Goal: Task Accomplishment & Management: Use online tool/utility

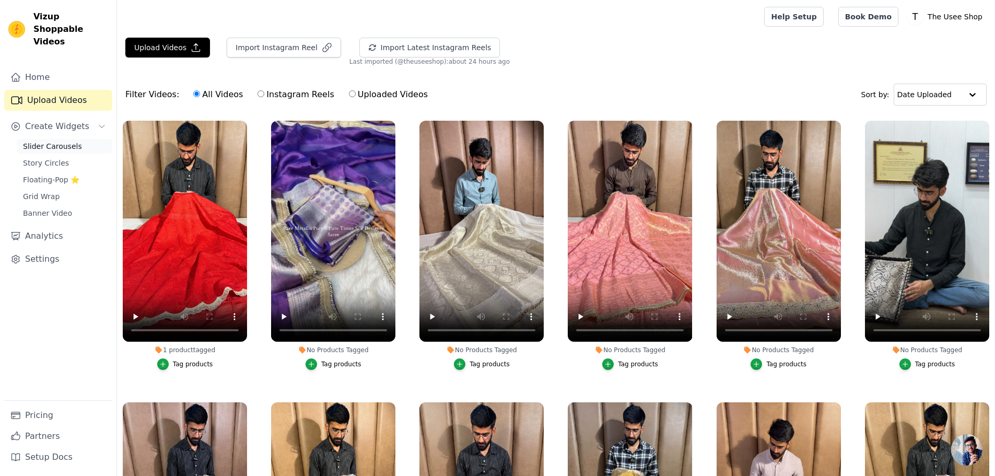
click at [71, 141] on span "Slider Carousels" at bounding box center [52, 146] width 59 height 10
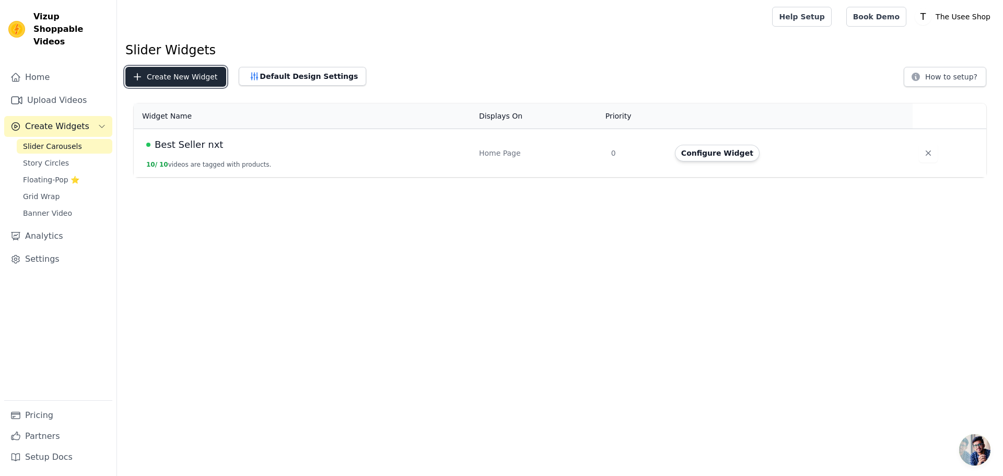
click at [183, 80] on button "Create New Widget" at bounding box center [175, 77] width 101 height 20
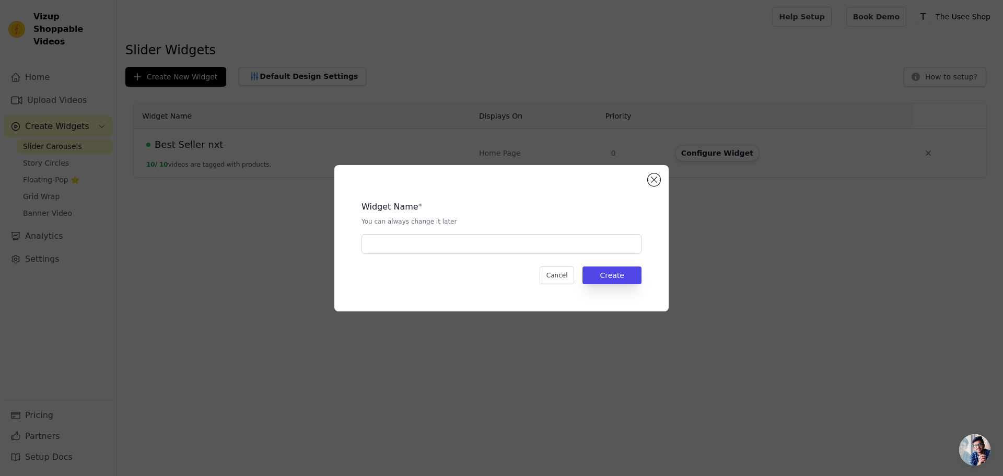
click at [449, 254] on div "Widget Name * You can always change it later Cancel Create" at bounding box center [501, 238] width 301 height 113
click at [446, 251] on input "text" at bounding box center [502, 244] width 280 height 20
type input "Best Seller Aug"
click at [630, 274] on button "Create" at bounding box center [612, 275] width 59 height 18
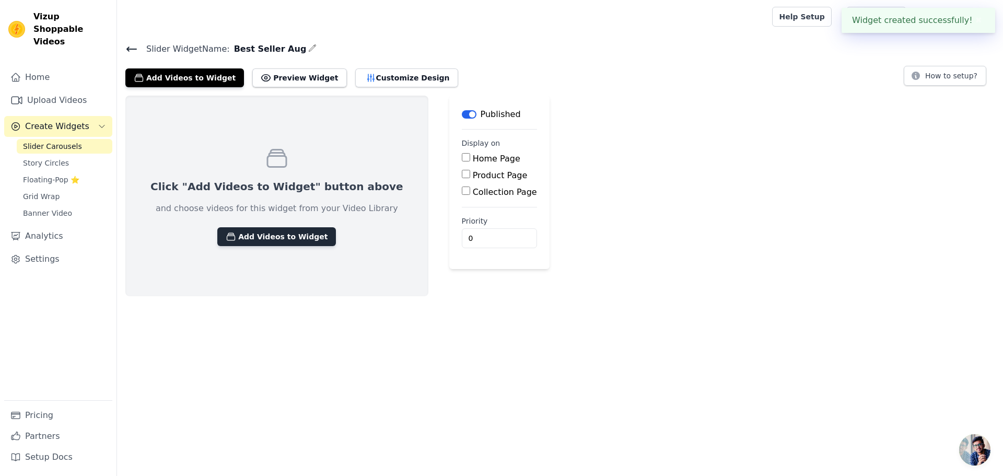
click at [273, 241] on button "Add Videos to Widget" at bounding box center [276, 236] width 119 height 19
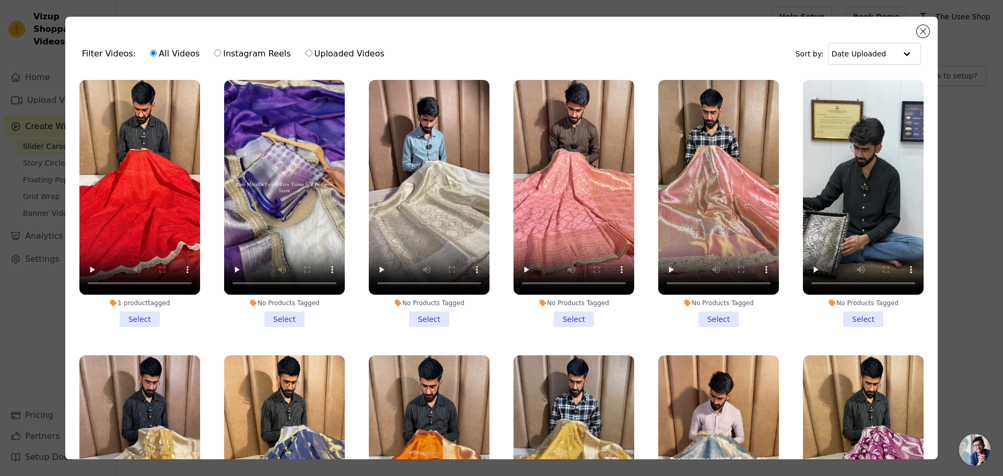
scroll to position [157, 0]
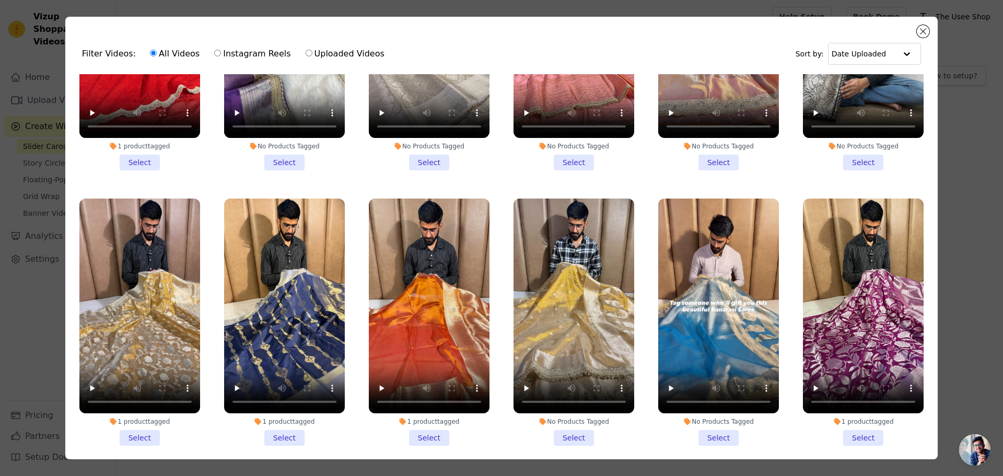
click at [567, 431] on li "No Products Tagged Select" at bounding box center [574, 322] width 121 height 247
click at [0, 0] on input "No Products Tagged Select" at bounding box center [0, 0] width 0 height 0
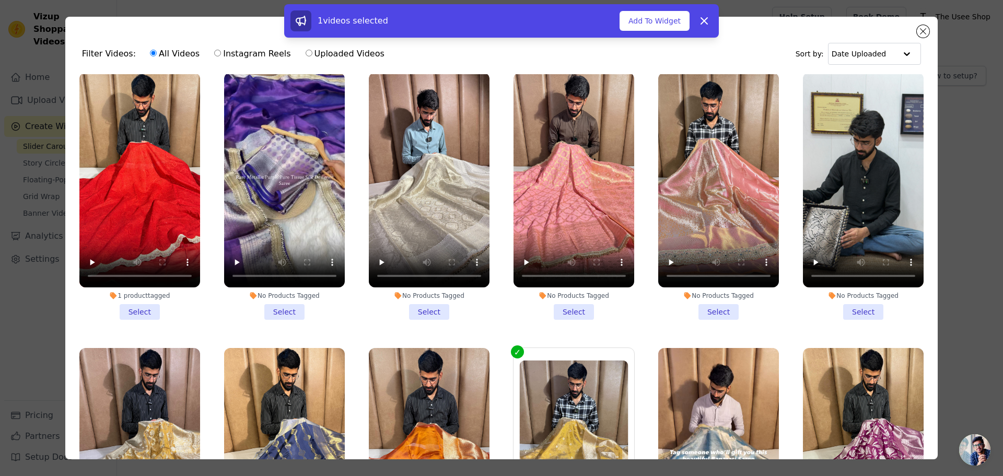
scroll to position [0, 0]
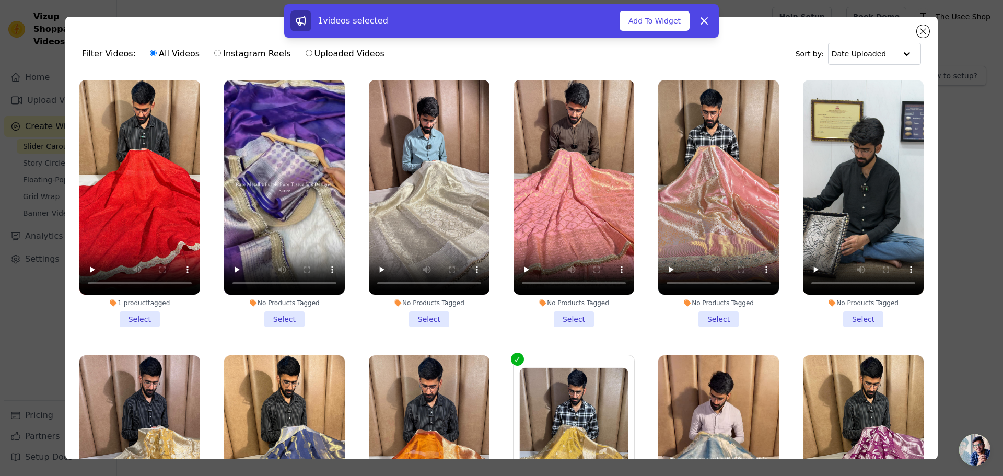
click at [698, 312] on li "No Products Tagged Select" at bounding box center [718, 203] width 121 height 247
click at [0, 0] on input "No Products Tagged Select" at bounding box center [0, 0] width 0 height 0
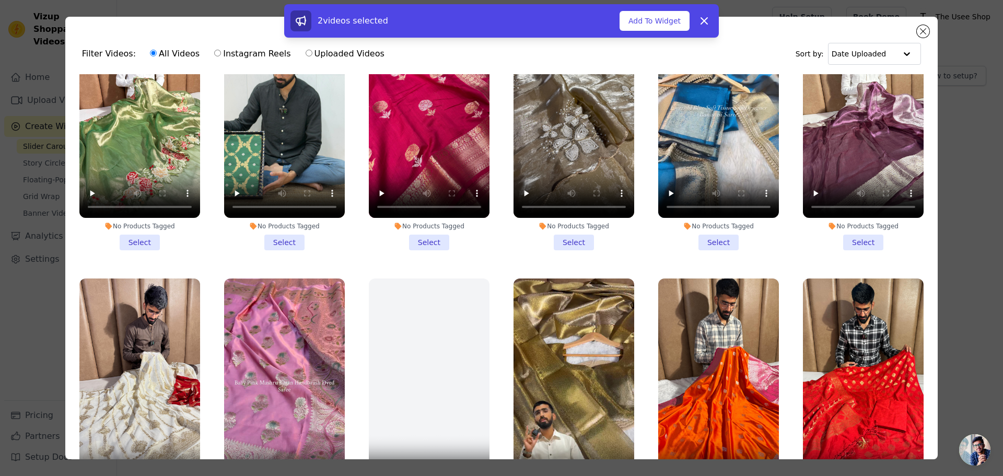
scroll to position [784, 0]
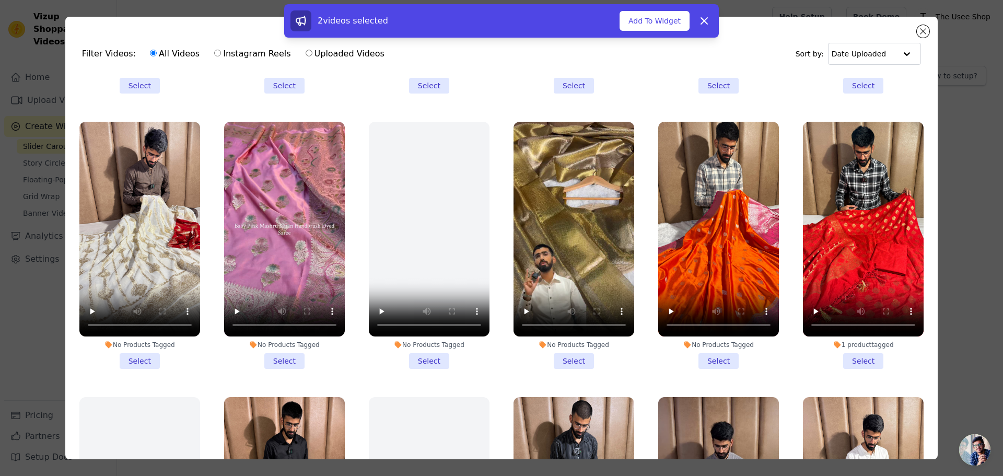
click at [143, 347] on li "No Products Tagged Select" at bounding box center [139, 245] width 121 height 247
click at [0, 0] on input "No Products Tagged Select" at bounding box center [0, 0] width 0 height 0
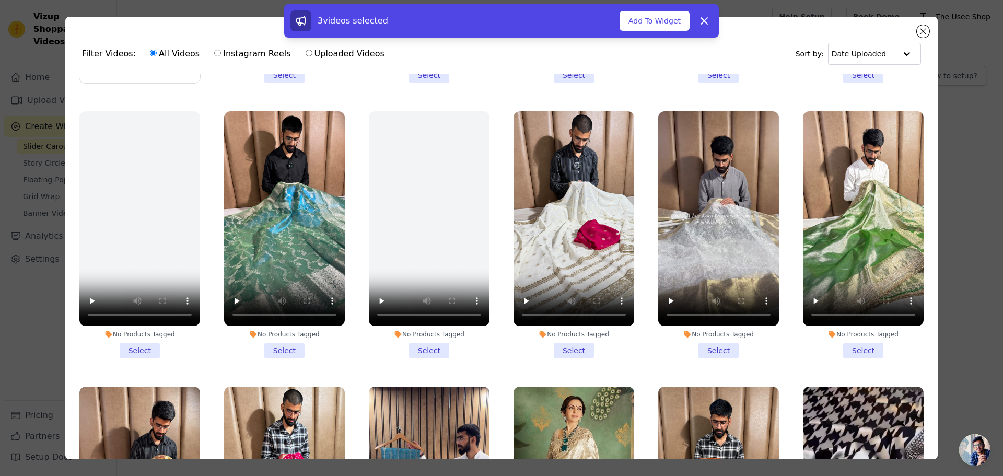
scroll to position [0, 0]
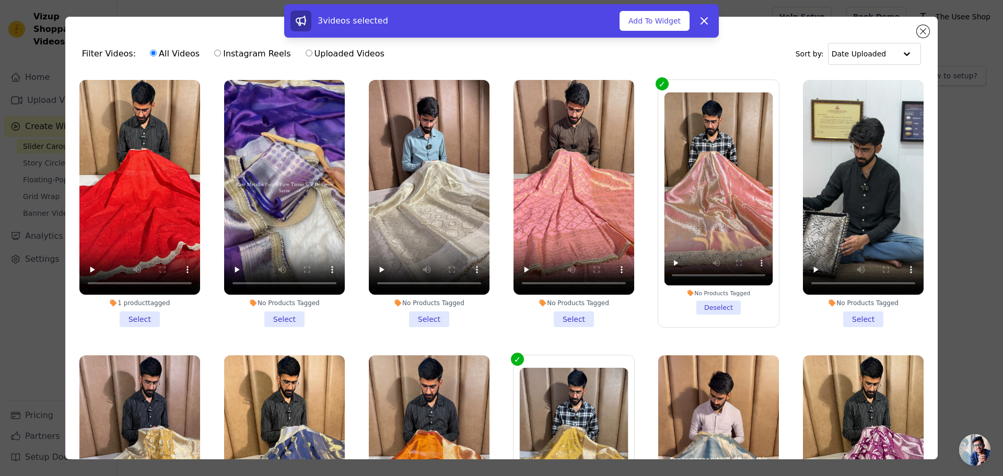
click at [710, 306] on li "No Products Tagged Deselect" at bounding box center [719, 203] width 109 height 222
click at [0, 0] on input "No Products Tagged Deselect" at bounding box center [0, 0] width 0 height 0
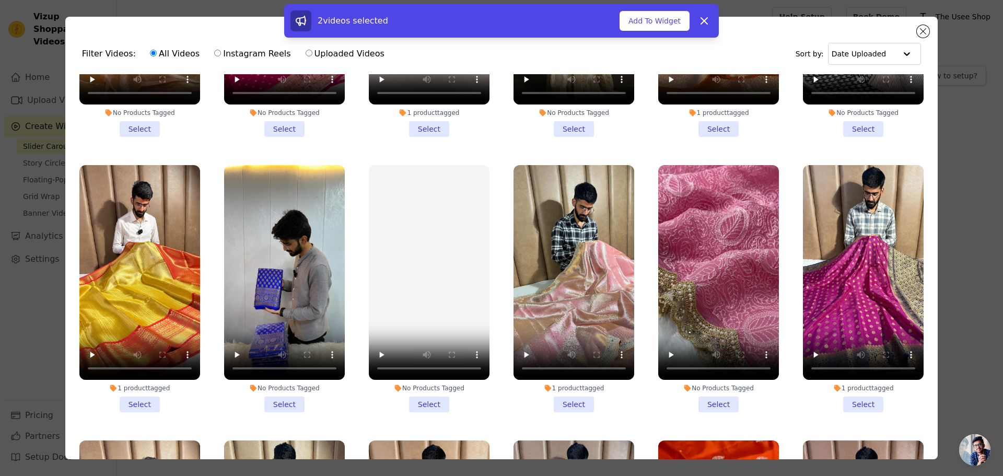
scroll to position [1724, 0]
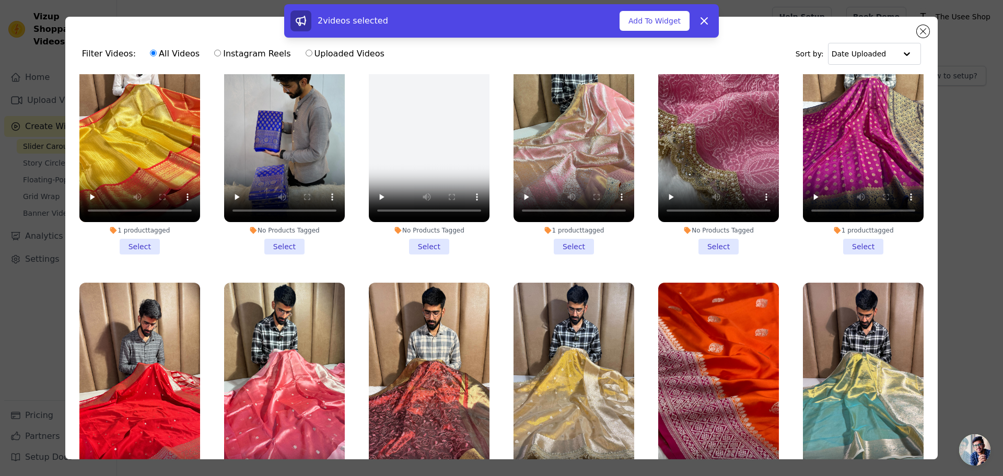
click at [561, 221] on li "1 product tagged Select" at bounding box center [574, 130] width 121 height 247
click at [0, 0] on input "1 product tagged Select" at bounding box center [0, 0] width 0 height 0
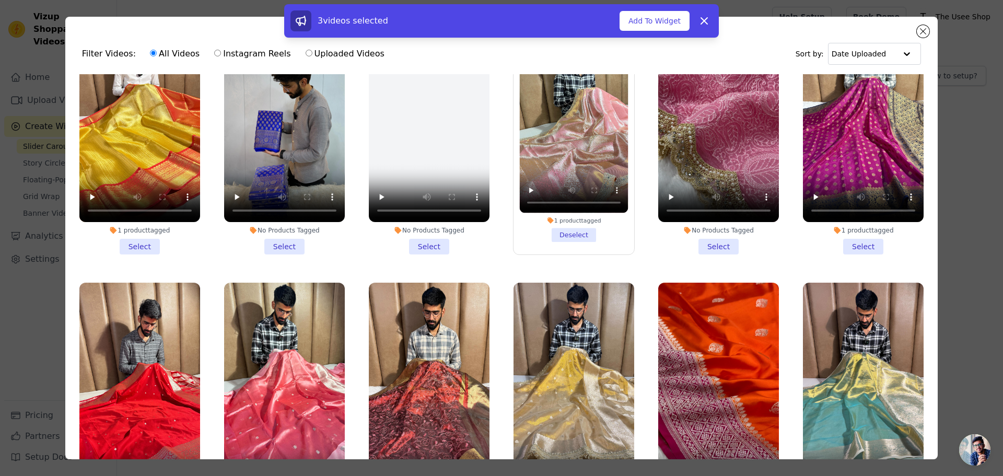
scroll to position [1881, 0]
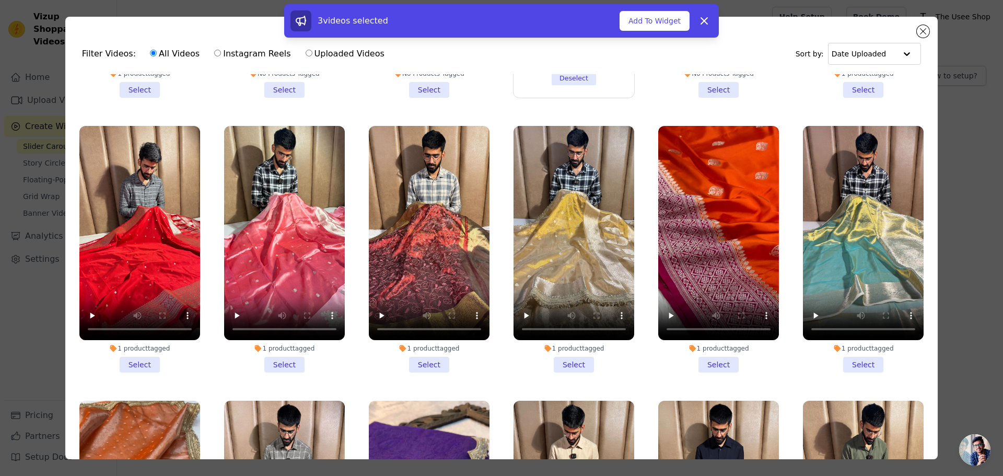
click at [562, 328] on li "1 product tagged Select" at bounding box center [574, 249] width 121 height 247
click at [0, 0] on input "1 product tagged Select" at bounding box center [0, 0] width 0 height 0
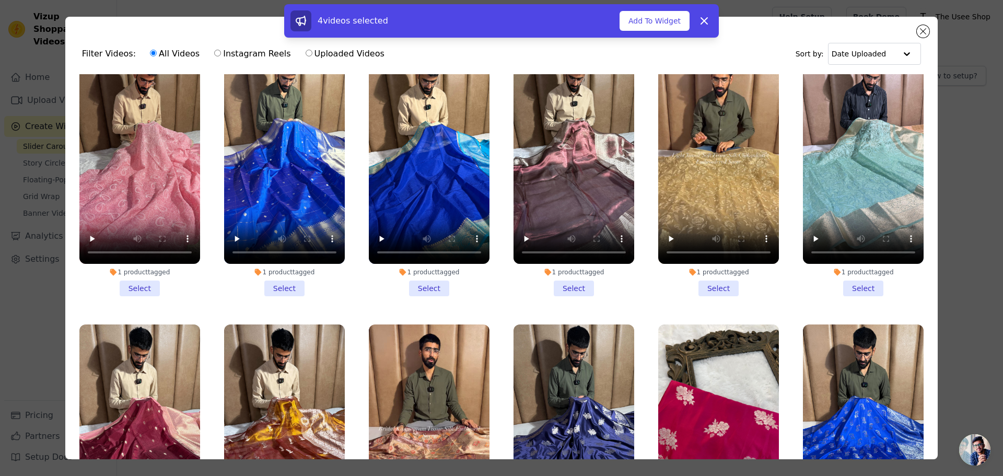
scroll to position [2665, 0]
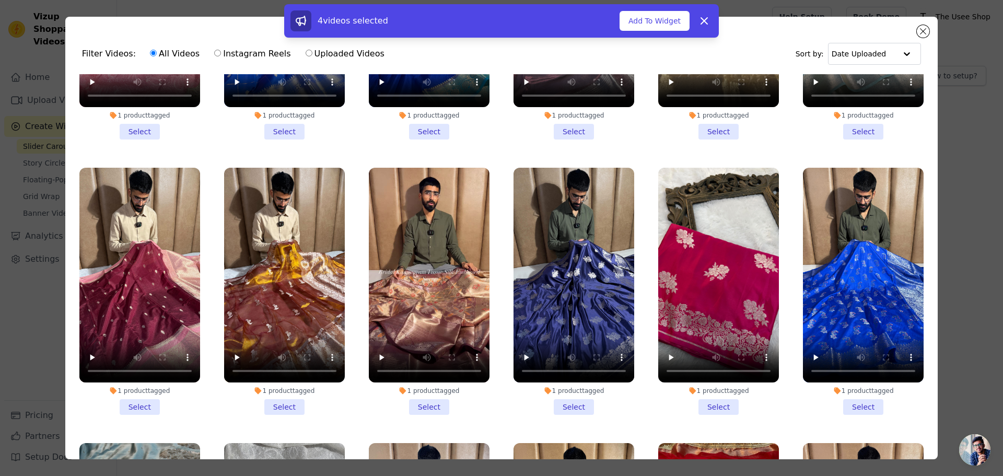
click at [281, 363] on li "1 product tagged Select" at bounding box center [284, 291] width 121 height 247
click at [0, 0] on input "1 product tagged Select" at bounding box center [0, 0] width 0 height 0
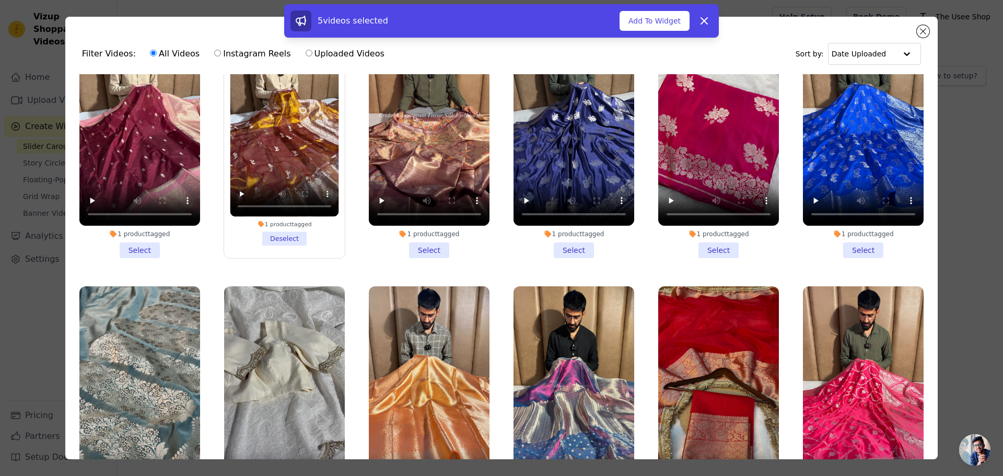
scroll to position [2978, 0]
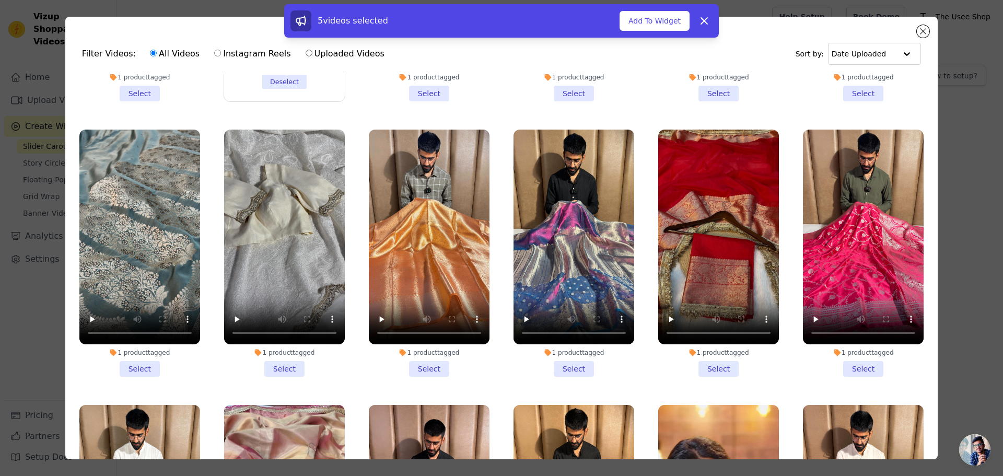
click at [282, 320] on li "1 product tagged Select" at bounding box center [284, 253] width 121 height 247
click at [0, 0] on input "1 product tagged Select" at bounding box center [0, 0] width 0 height 0
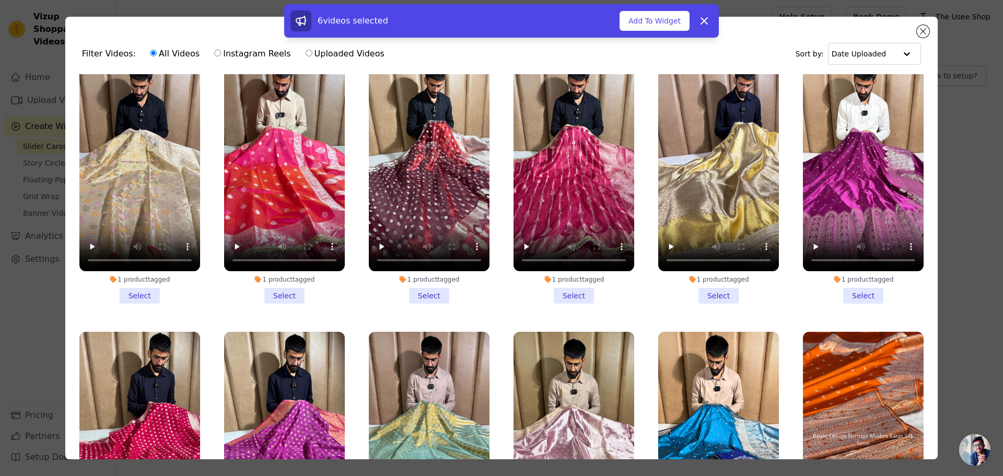
scroll to position [4860, 0]
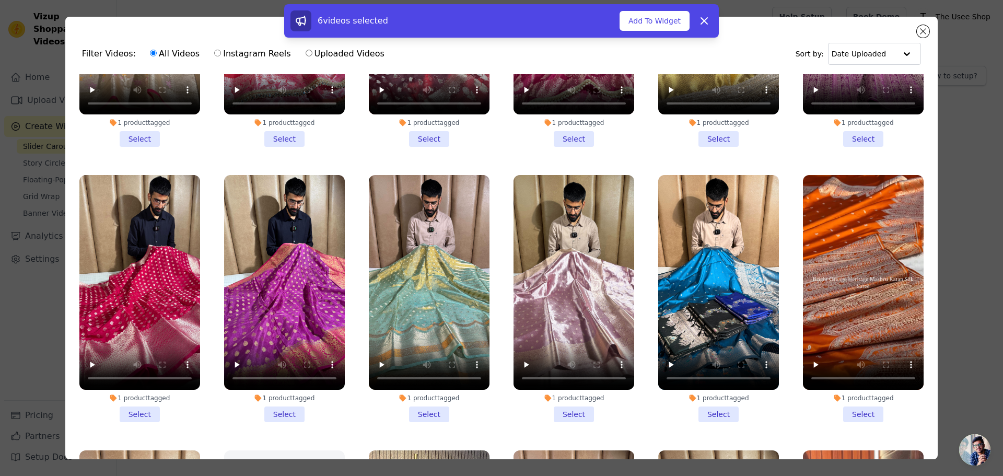
click at [852, 336] on li "1 product tagged Select" at bounding box center [863, 298] width 121 height 247
click at [0, 0] on input "1 product tagged Select" at bounding box center [0, 0] width 0 height 0
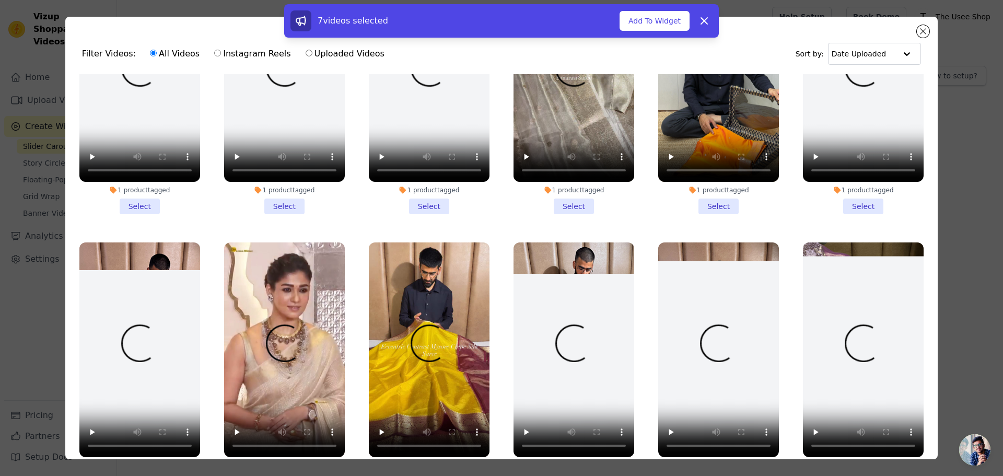
scroll to position [6732, 0]
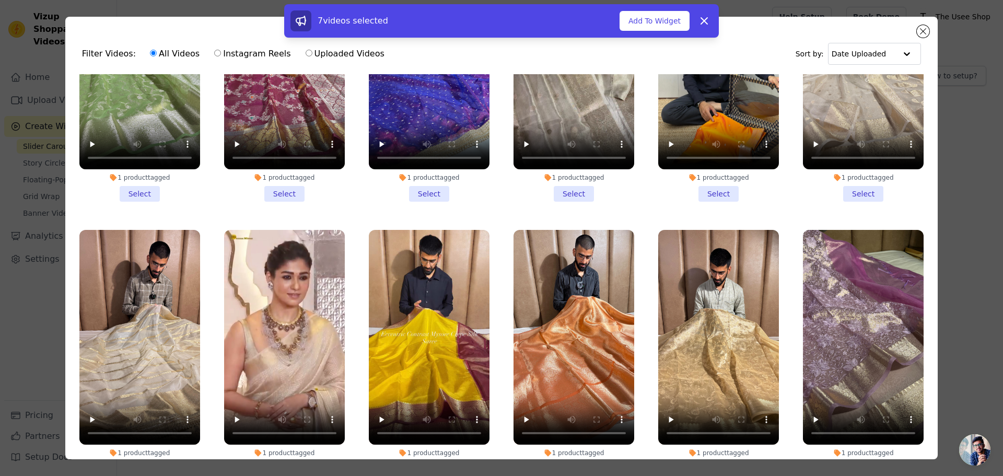
click at [272, 367] on li "1 product tagged Select" at bounding box center [284, 353] width 121 height 247
click at [0, 0] on input "1 product tagged Select" at bounding box center [0, 0] width 0 height 0
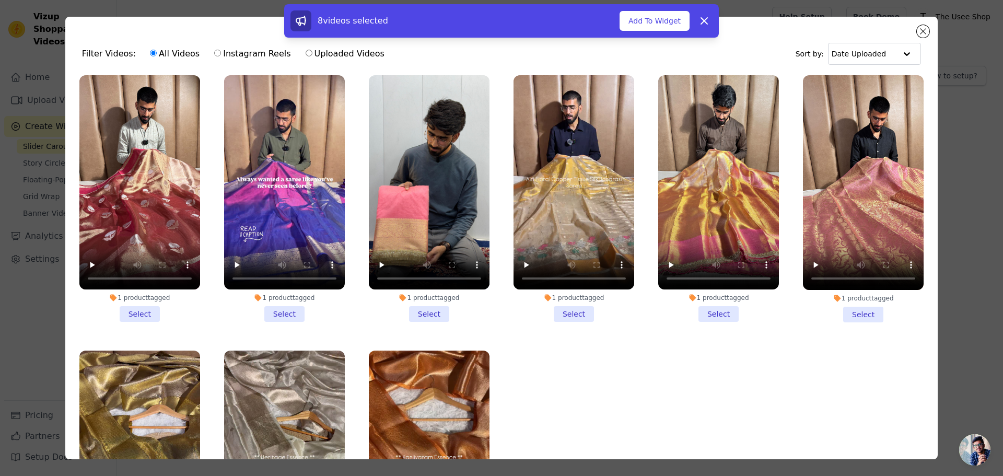
scroll to position [91, 0]
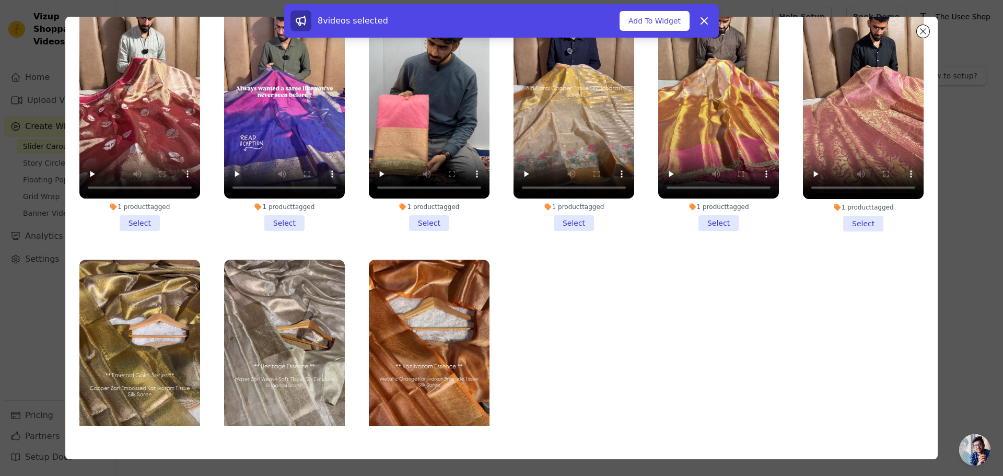
click at [295, 397] on li "No Products Tagged Select" at bounding box center [284, 383] width 121 height 247
click at [0, 0] on input "No Products Tagged Select" at bounding box center [0, 0] width 0 height 0
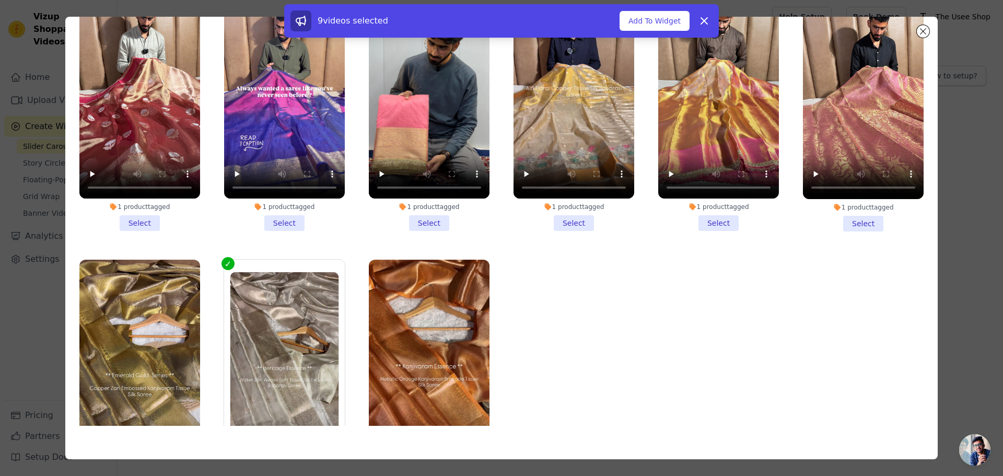
click at [422, 390] on li "1 product tagged Select" at bounding box center [429, 383] width 121 height 247
click at [0, 0] on input "1 product tagged Select" at bounding box center [0, 0] width 0 height 0
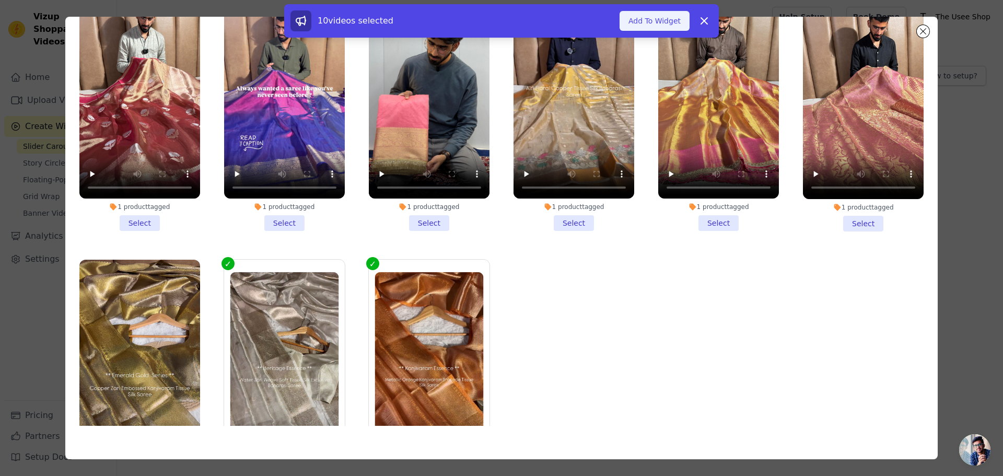
click at [641, 17] on button "Add To Widget" at bounding box center [655, 21] width 70 height 20
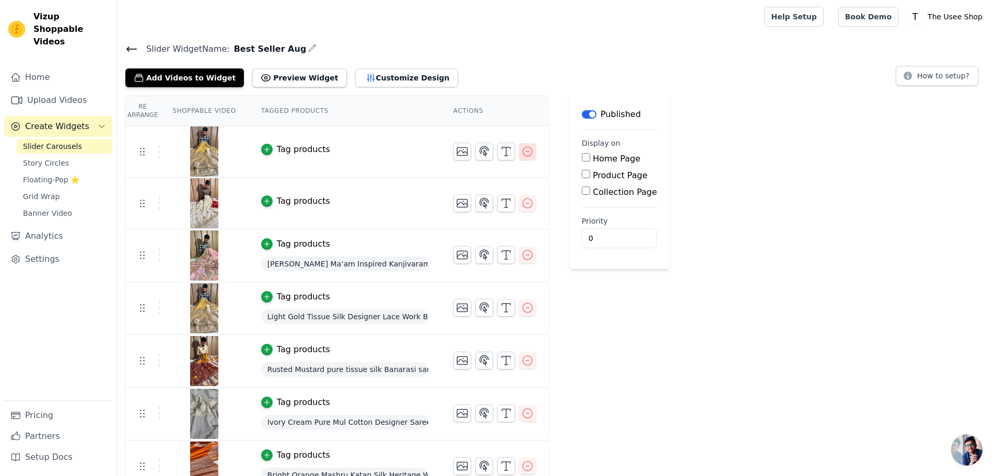
click at [523, 152] on icon "button" at bounding box center [527, 151] width 13 height 13
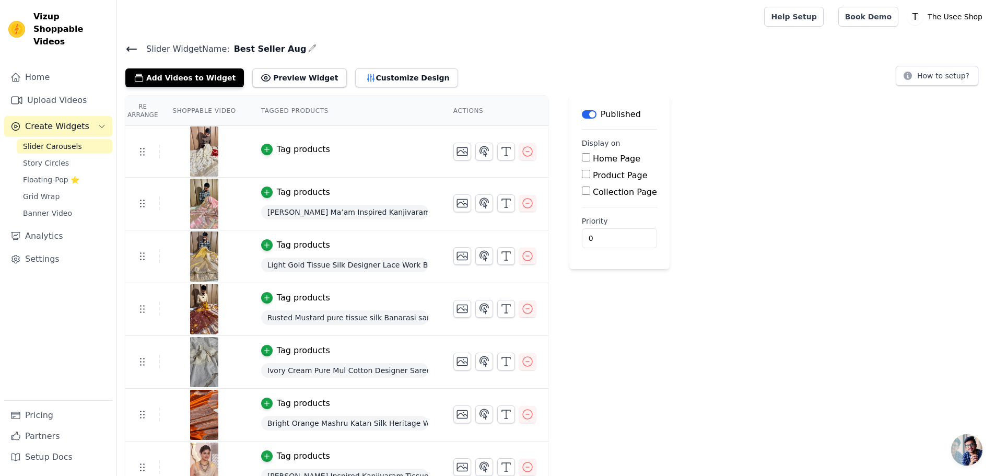
click at [289, 149] on div "Tag products" at bounding box center [303, 149] width 53 height 13
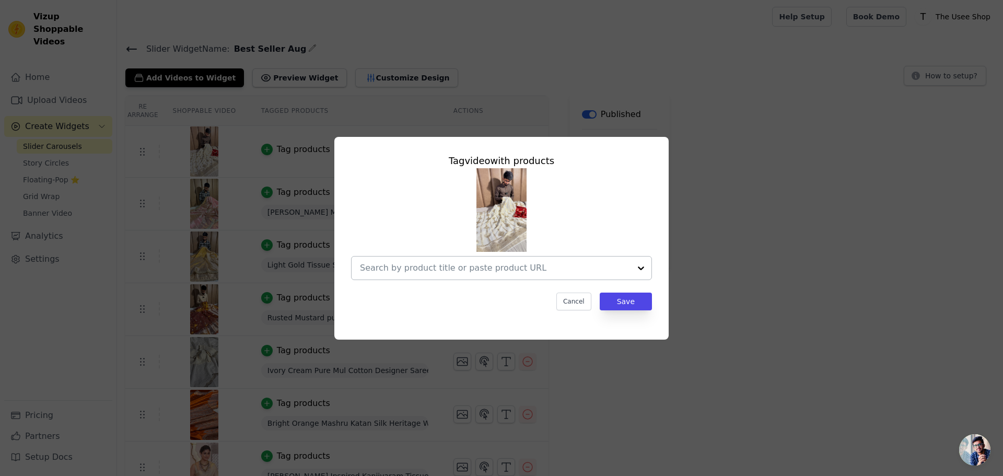
click at [496, 271] on input "text" at bounding box center [495, 268] width 271 height 13
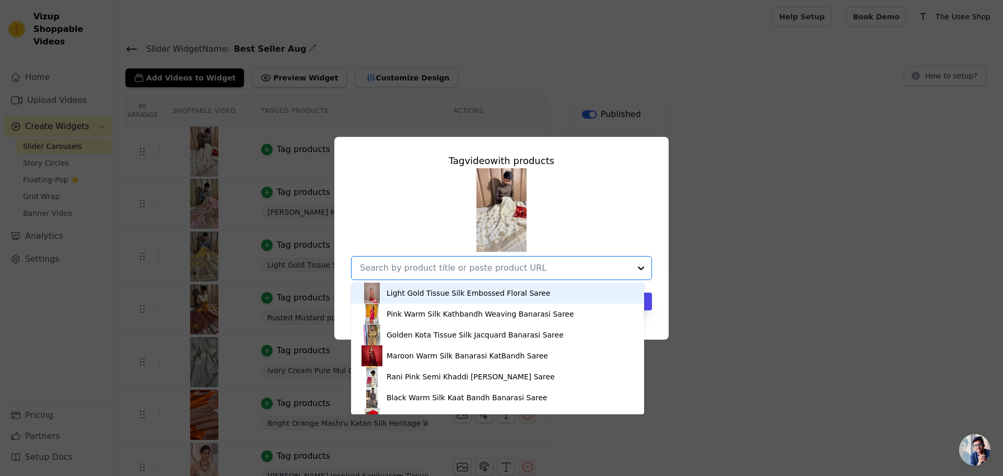
paste input "VGS-74"
type input "VGS-74"
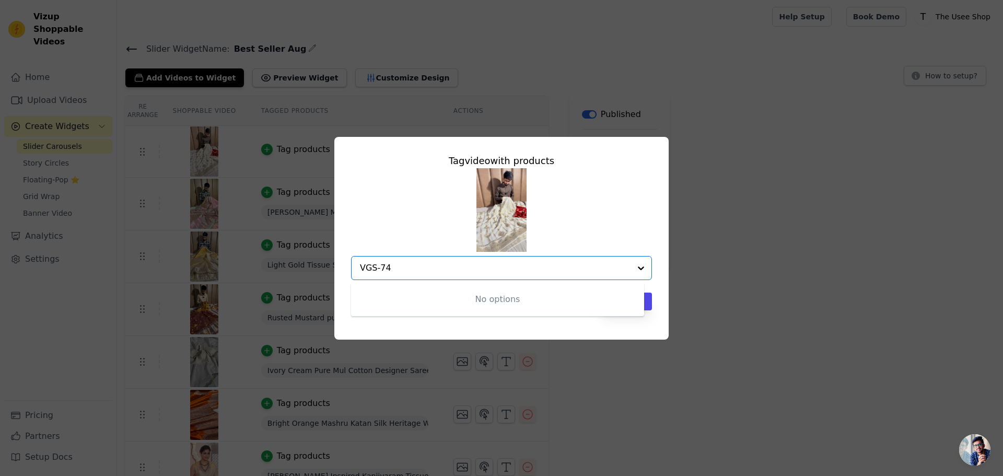
click at [411, 272] on input "VGS-74" at bounding box center [495, 268] width 271 height 13
click at [460, 266] on input "text" at bounding box center [495, 268] width 271 height 13
paste input "https://theuseeshop.com/products/light-creame-shade-viscose-georgette-banarasi-…"
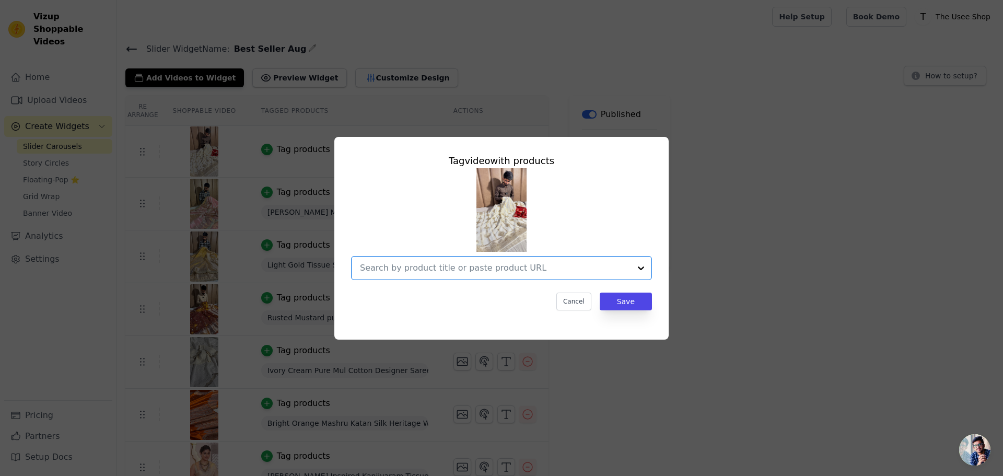
type input "https://theuseeshop.com/products/light-creame-shade-viscose-georgette-banarasi-…"
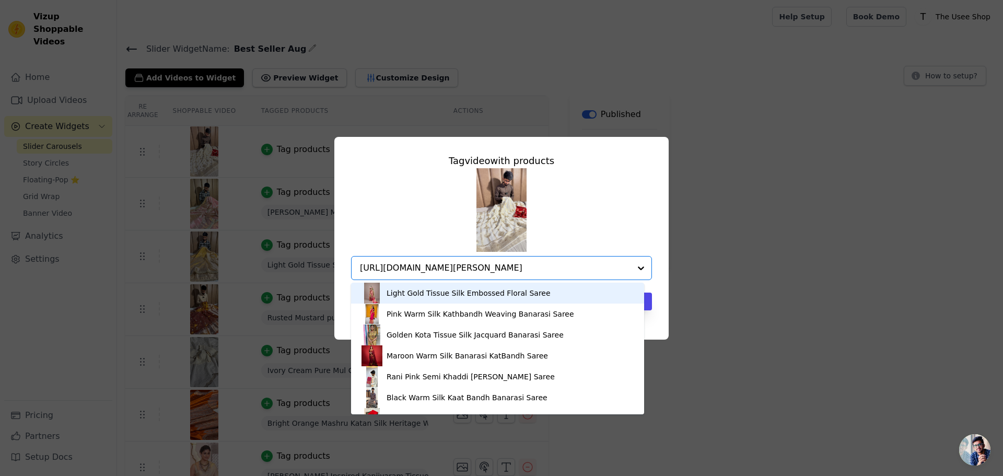
scroll to position [0, 59]
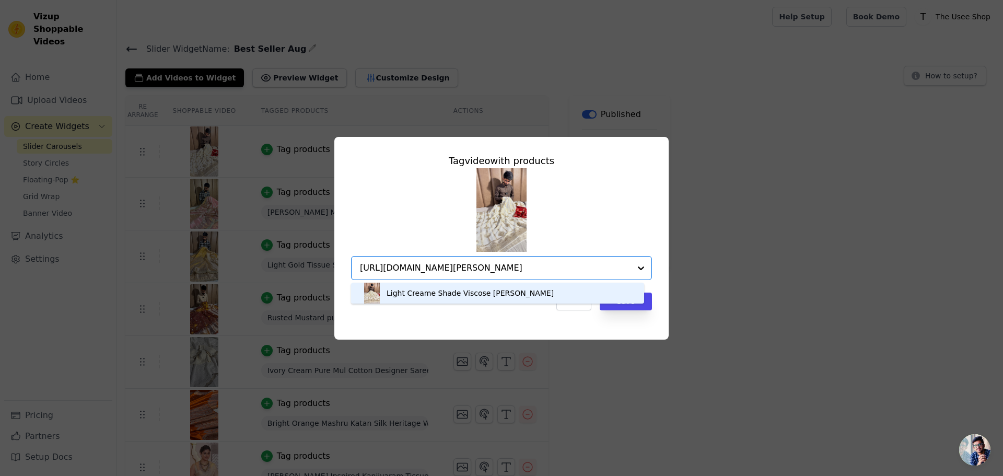
click at [470, 298] on div "Light Creame Shade Viscose [PERSON_NAME]" at bounding box center [470, 293] width 167 height 10
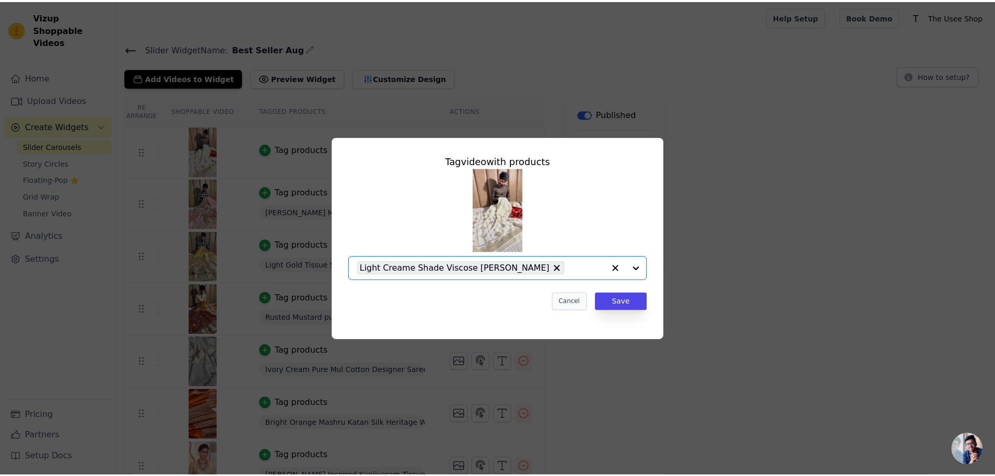
scroll to position [0, 0]
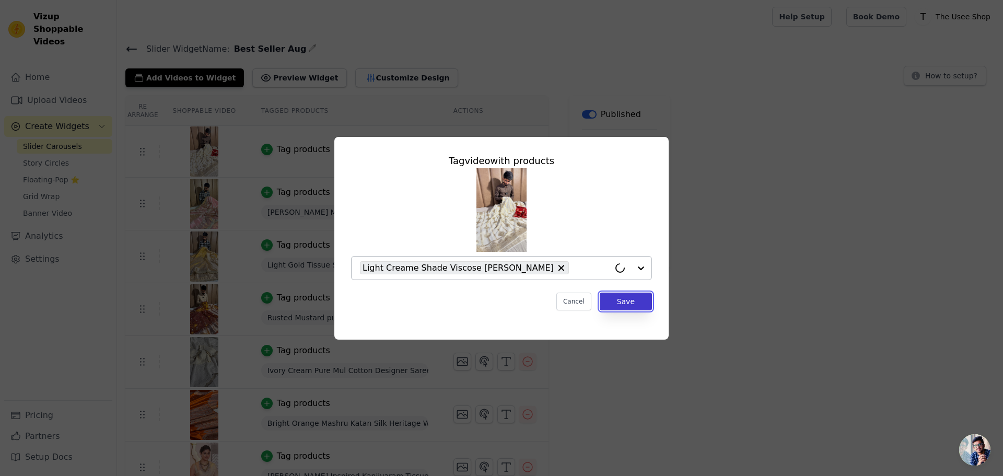
click at [646, 302] on button "Save" at bounding box center [626, 302] width 52 height 18
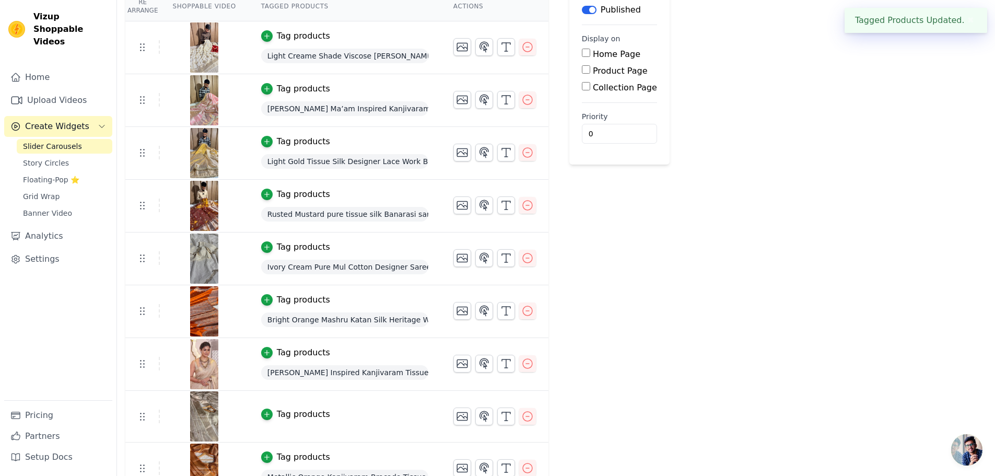
scroll to position [123, 0]
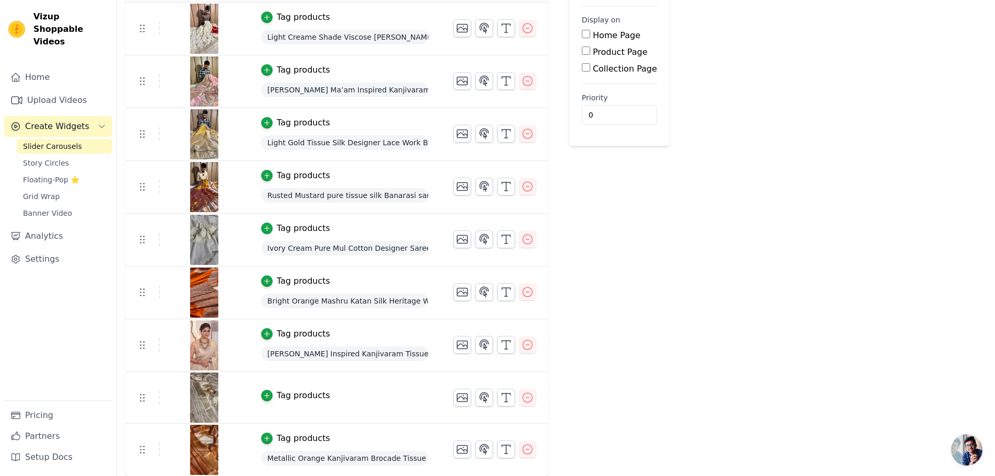
click at [302, 399] on div "Tag products" at bounding box center [303, 395] width 53 height 13
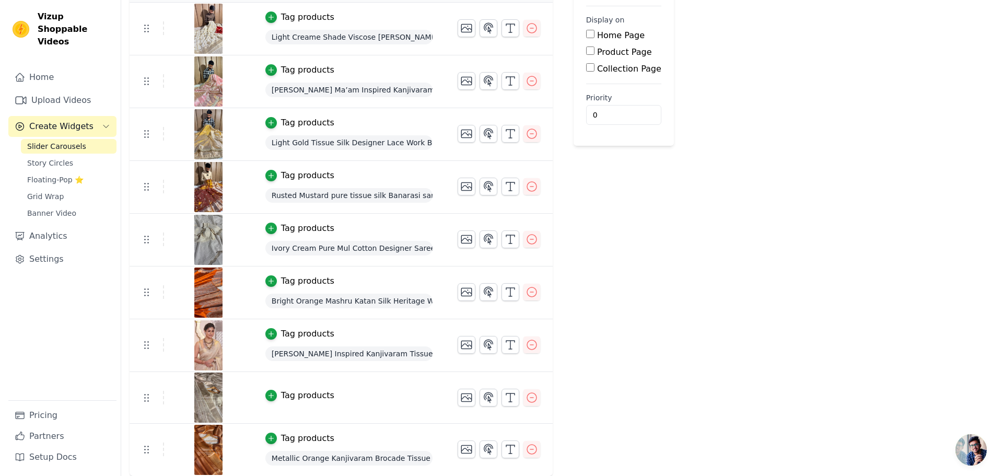
scroll to position [0, 0]
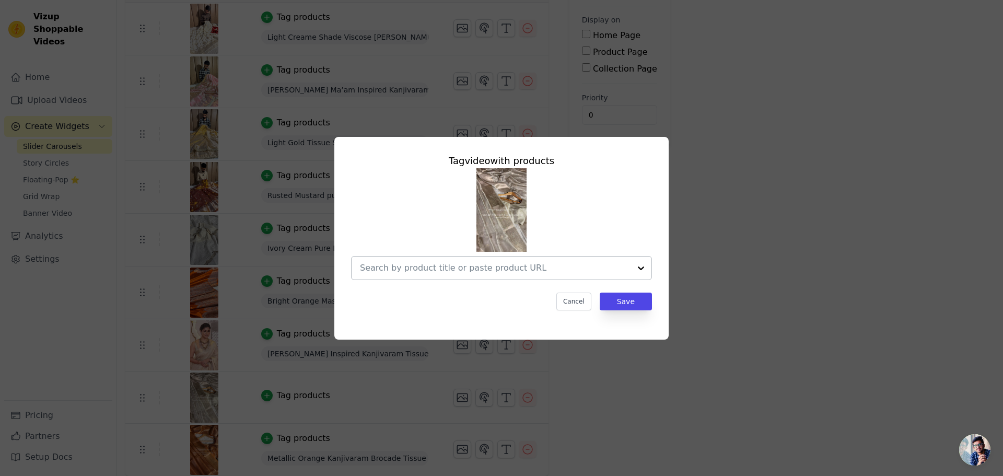
click at [498, 275] on div at bounding box center [495, 268] width 271 height 23
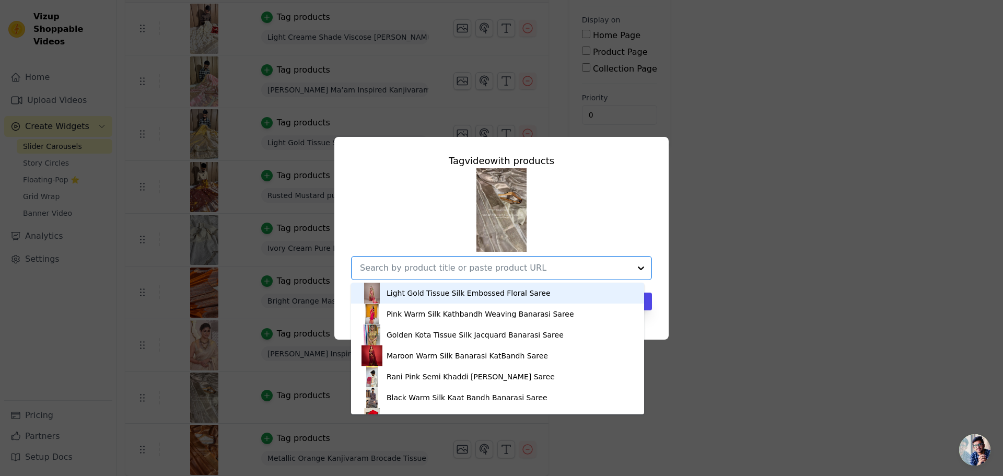
paste input "https://theuseeshop.com/products/eye-soothing-copper-tissue-silk-banarasi-saree…"
type input "https://theuseeshop.com/products/eye-soothing-copper-tissue-silk-banarasi-saree…"
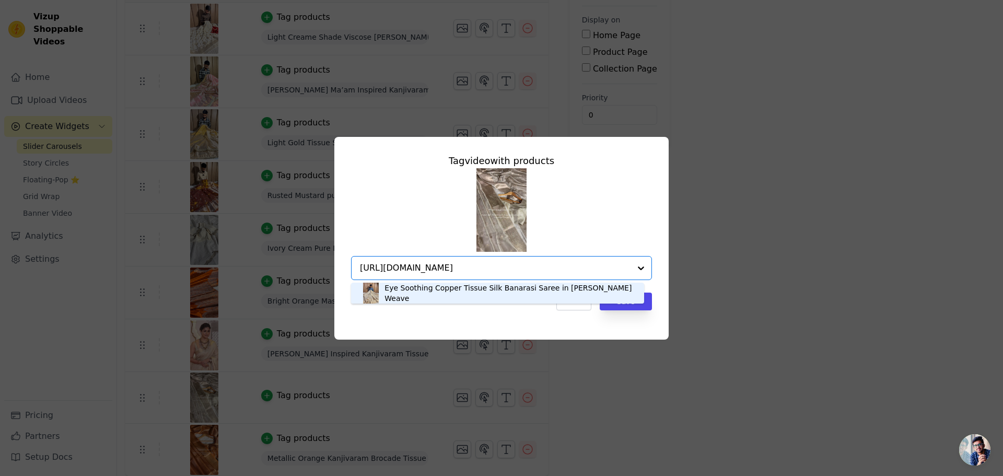
click at [533, 295] on div "Eye Soothing Copper Tissue Silk Banarasi Saree in [PERSON_NAME] Weave" at bounding box center [509, 293] width 249 height 21
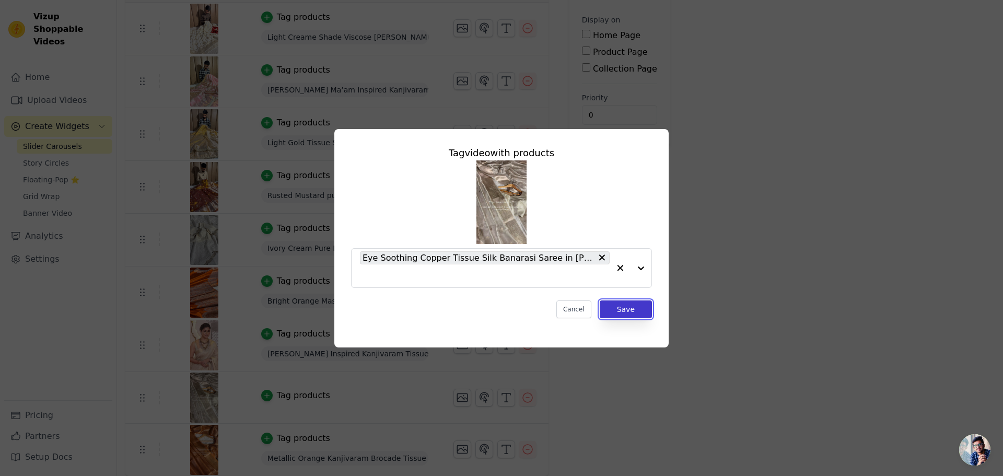
click at [634, 310] on button "Save" at bounding box center [626, 309] width 52 height 18
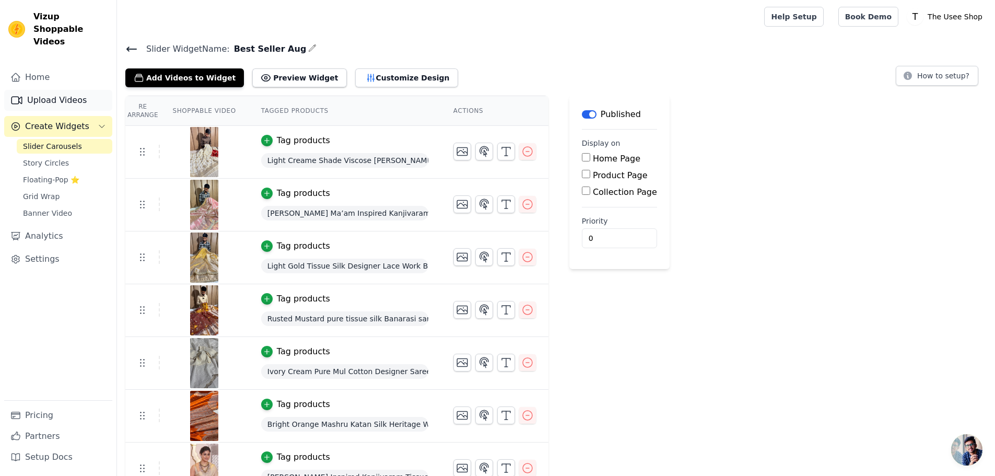
click at [68, 90] on link "Upload Videos" at bounding box center [58, 100] width 108 height 21
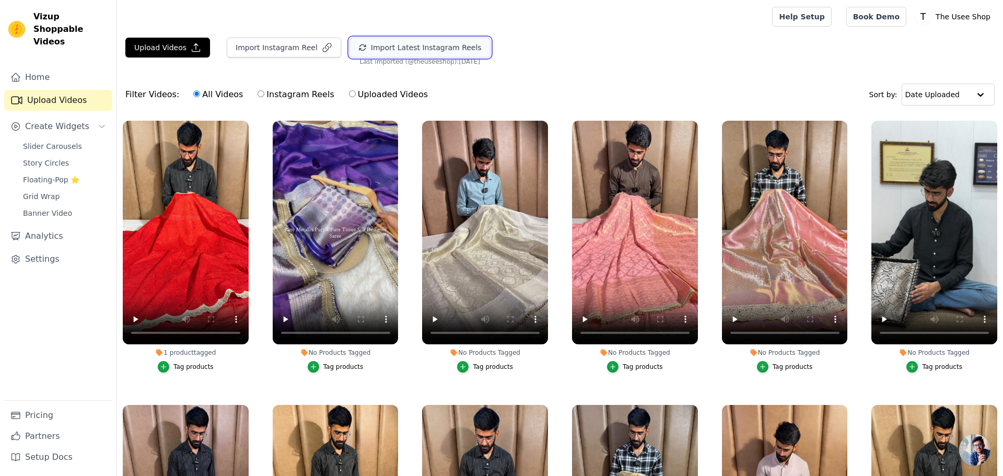
click at [385, 52] on button "Import Latest Instagram Reels" at bounding box center [420, 48] width 141 height 20
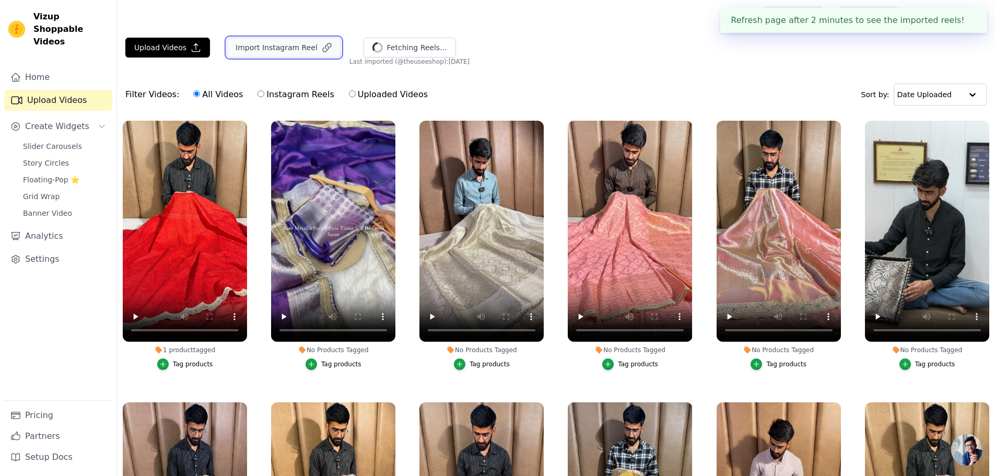
click at [278, 48] on button "Import Instagram Reel" at bounding box center [284, 48] width 114 height 20
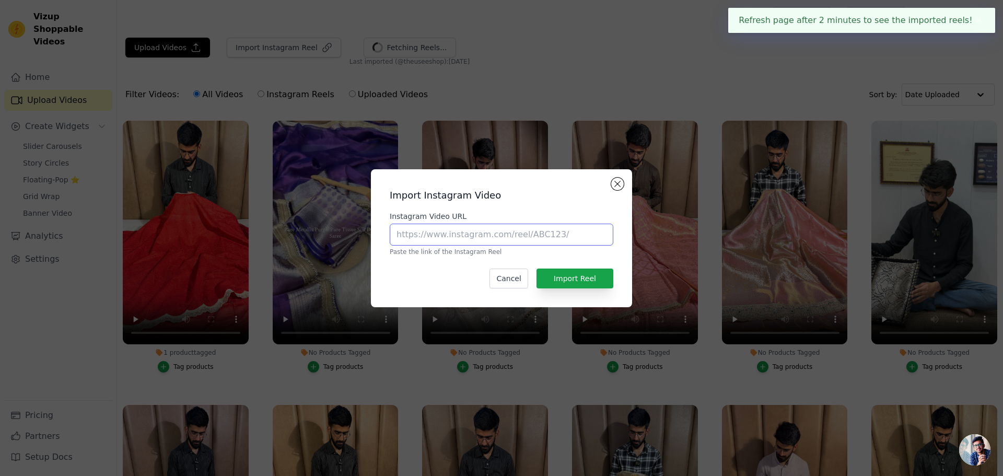
click at [529, 237] on input "Instagram Video URL" at bounding box center [502, 235] width 224 height 22
paste input "https://www.instagram.com/reel/DNVBLPLvAuV/?utm_source=ig_web_copy_link"
type input "https://www.instagram.com/reel/DNVBLPLvAuV/?utm_source=ig_web_copy_link"
click at [590, 281] on button "Import Reel" at bounding box center [575, 279] width 77 height 20
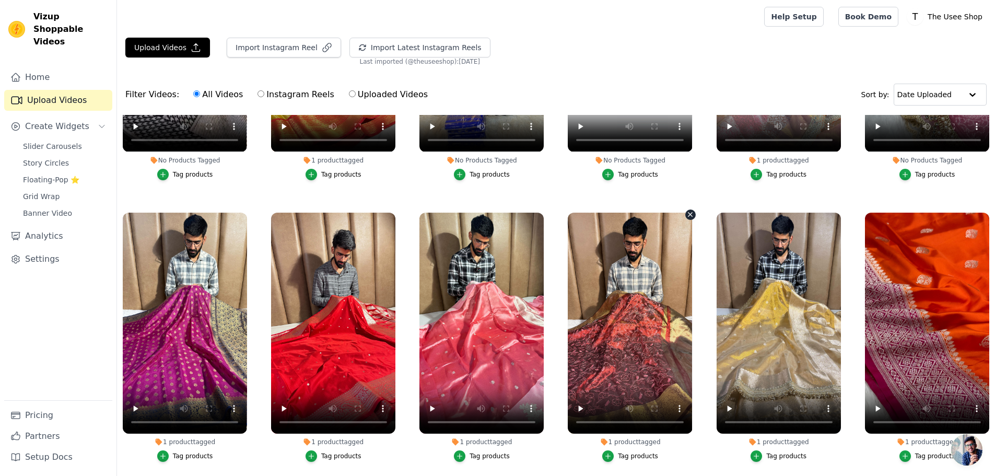
scroll to position [0, 0]
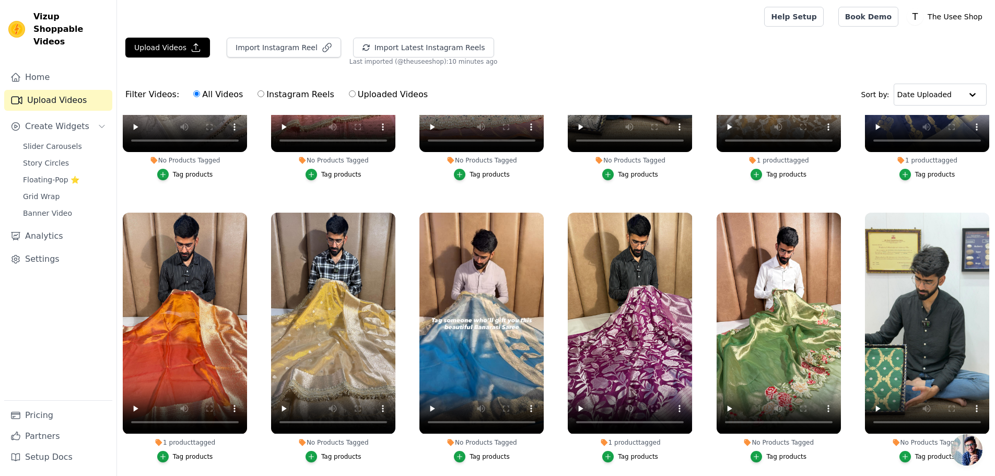
scroll to position [941, 0]
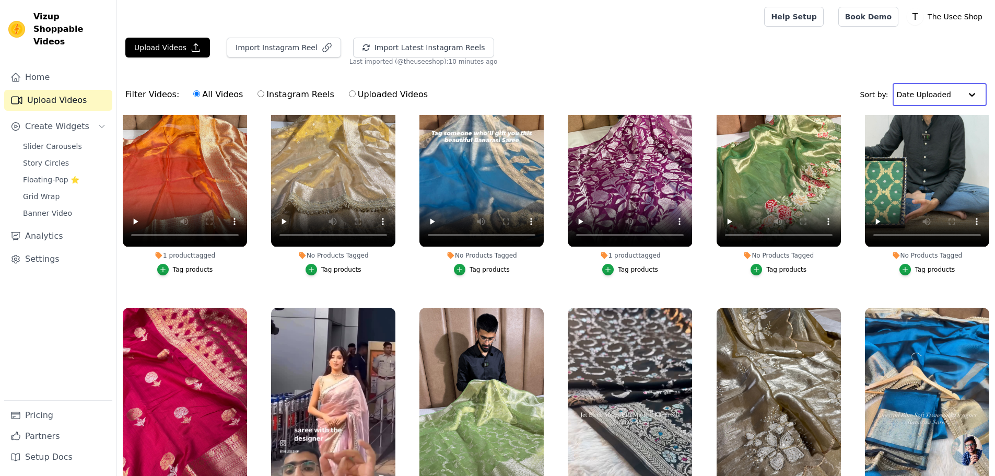
click at [945, 102] on input "text" at bounding box center [929, 94] width 65 height 21
click at [938, 128] on div "Date Created" at bounding box center [937, 127] width 88 height 13
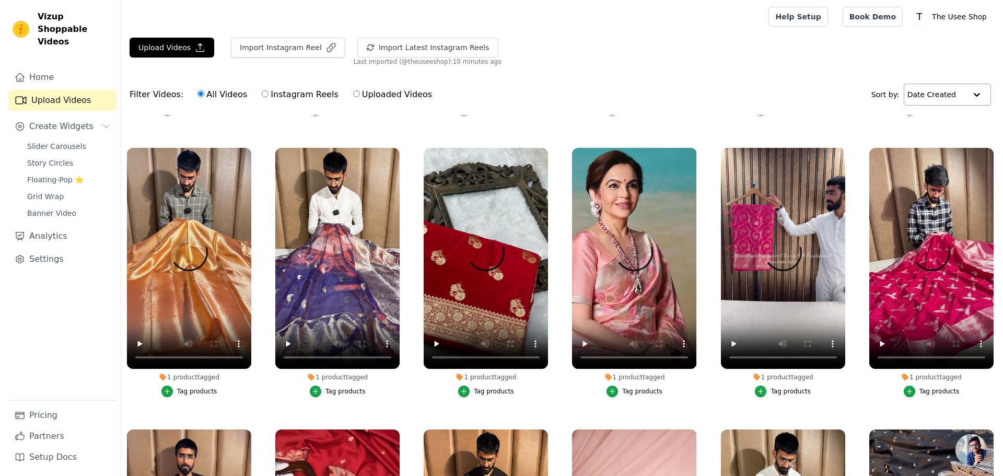
scroll to position [0, 0]
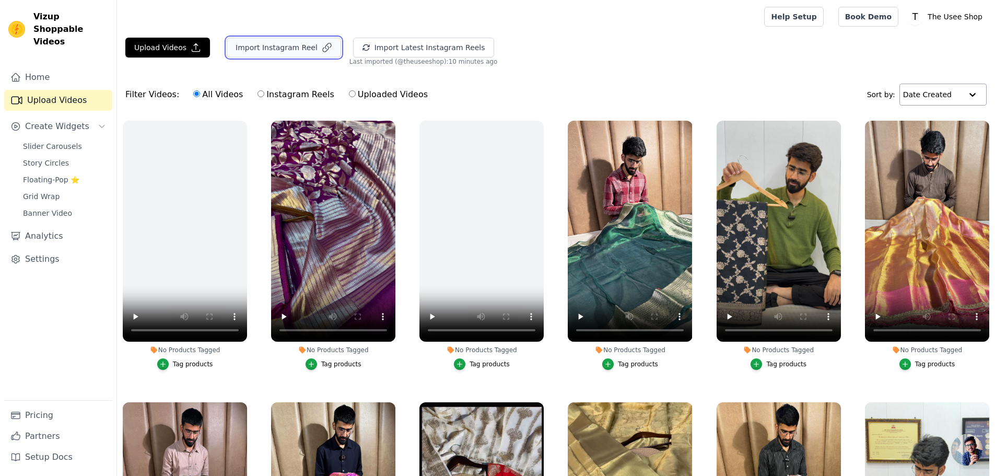
click at [291, 47] on button "Import Instagram Reel" at bounding box center [284, 48] width 114 height 20
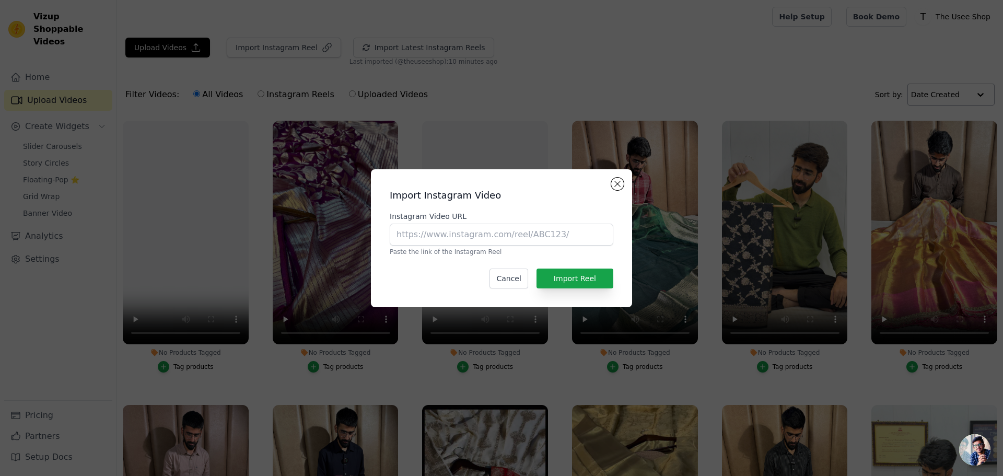
click at [540, 247] on div "Instagram Video URL Paste the link of the Instagram Reel" at bounding box center [502, 233] width 224 height 45
click at [539, 237] on input "Instagram Video URL" at bounding box center [502, 235] width 224 height 22
paste input "https://www.instagram.com/reel/DNVBLPLvAuV/?igsh=MWptNjhxOWJieTUzcw%3D%3D"
type input "https://www.instagram.com/reel/DNVBLPLvAuV/?igsh=MWptNjhxOWJieTUzcw%3D%3D"
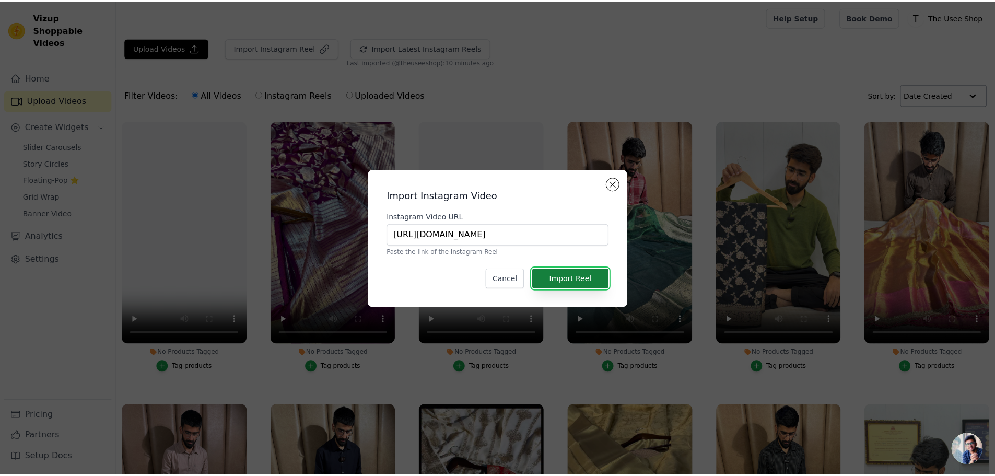
scroll to position [0, 0]
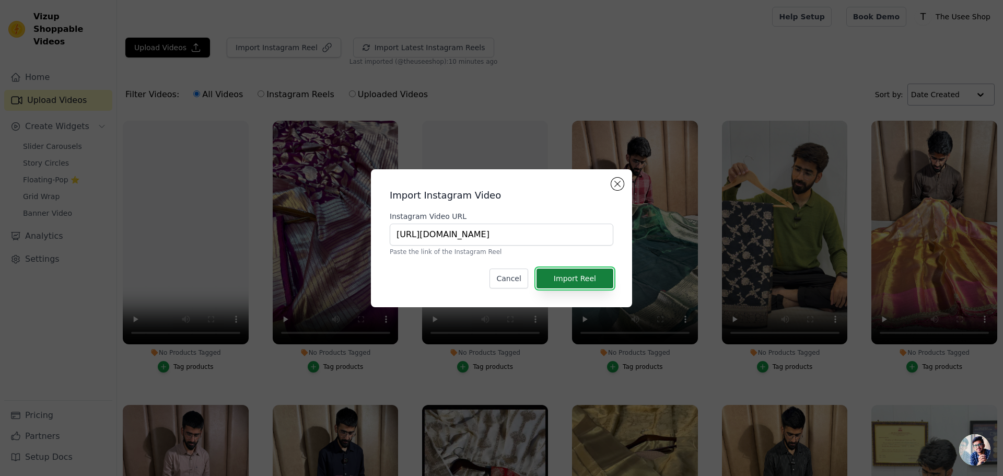
click at [570, 282] on button "Import Reel" at bounding box center [575, 279] width 77 height 20
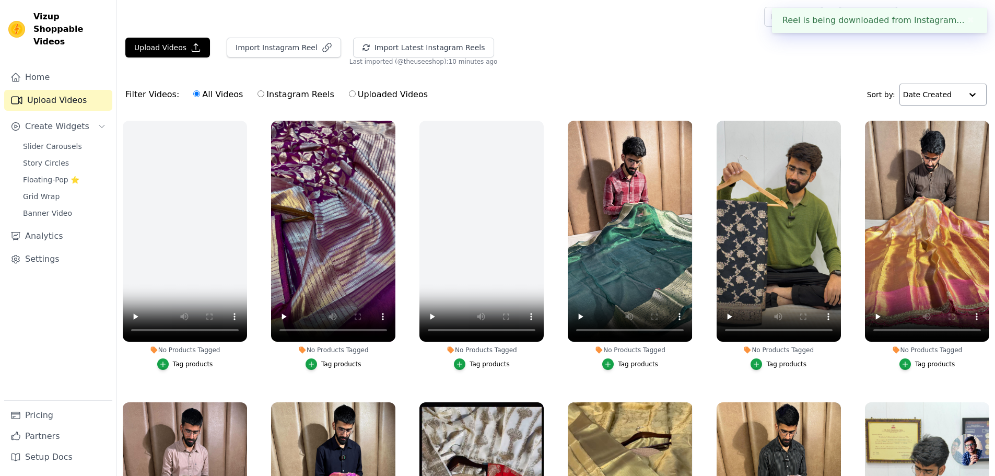
click at [943, 100] on input "text" at bounding box center [932, 94] width 59 height 21
click at [949, 117] on div "Date Uploaded" at bounding box center [940, 115] width 82 height 13
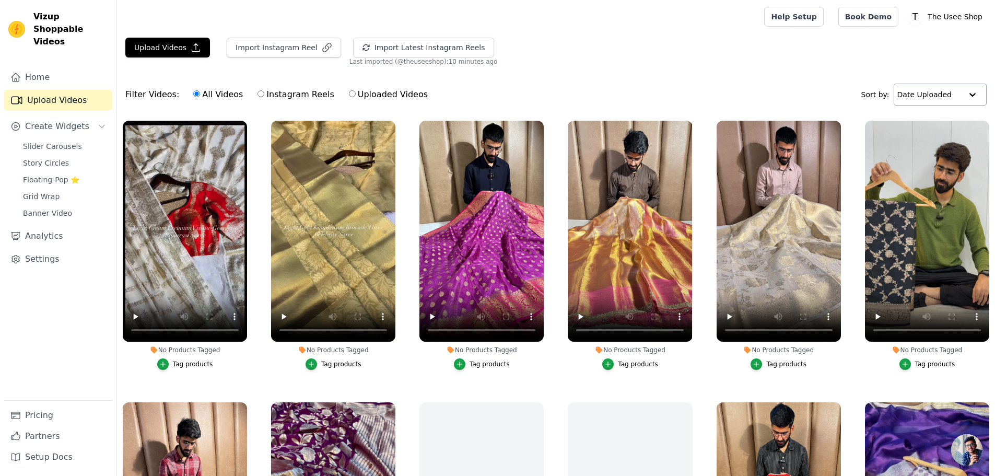
click at [349, 101] on label "Uploaded Videos" at bounding box center [389, 95] width 80 height 14
click at [349, 97] on input "Uploaded Videos" at bounding box center [352, 93] width 7 height 7
radio input "true"
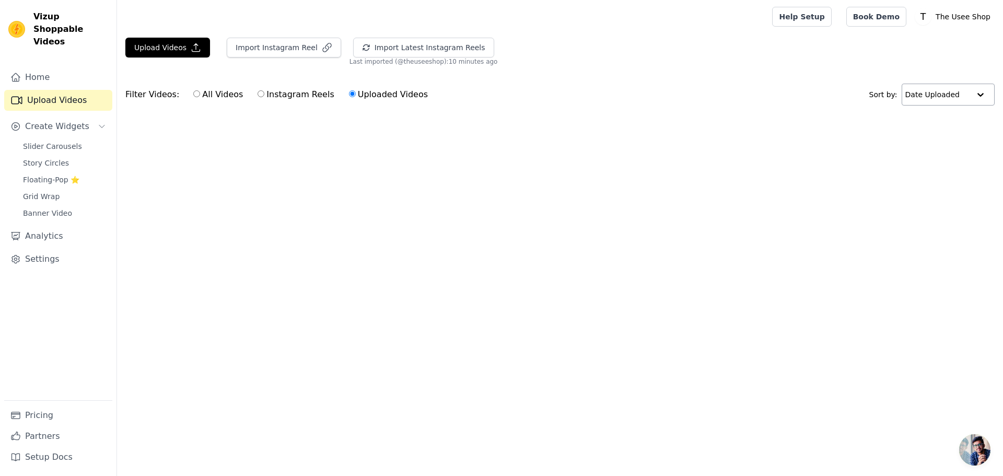
click at [257, 99] on label "Instagram Reels" at bounding box center [295, 95] width 77 height 14
click at [258, 97] on input "Instagram Reels" at bounding box center [261, 93] width 7 height 7
radio input "true"
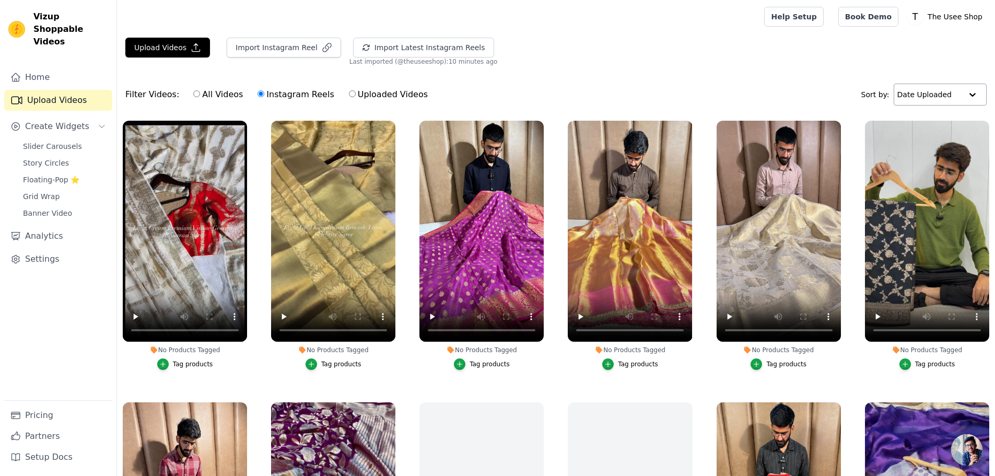
click at [219, 97] on label "All Videos" at bounding box center [218, 95] width 51 height 14
click at [200, 97] on input "All Videos" at bounding box center [196, 93] width 7 height 7
radio input "true"
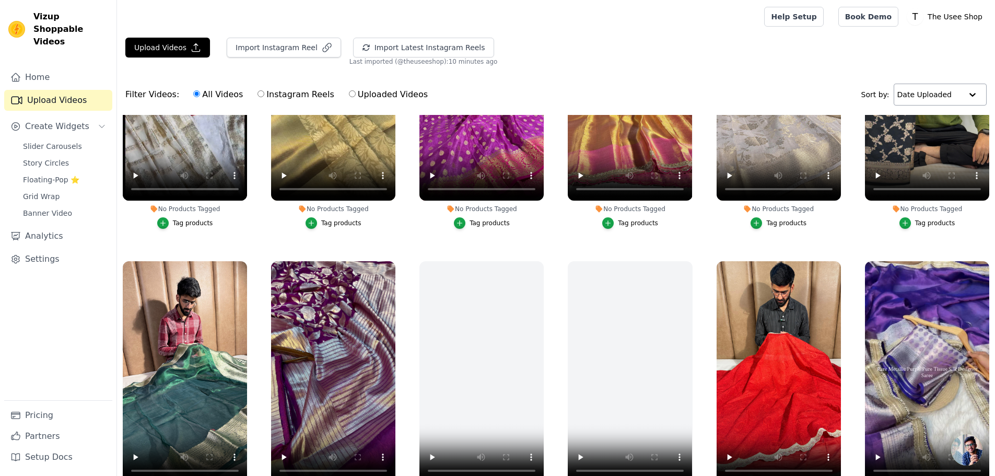
scroll to position [157, 0]
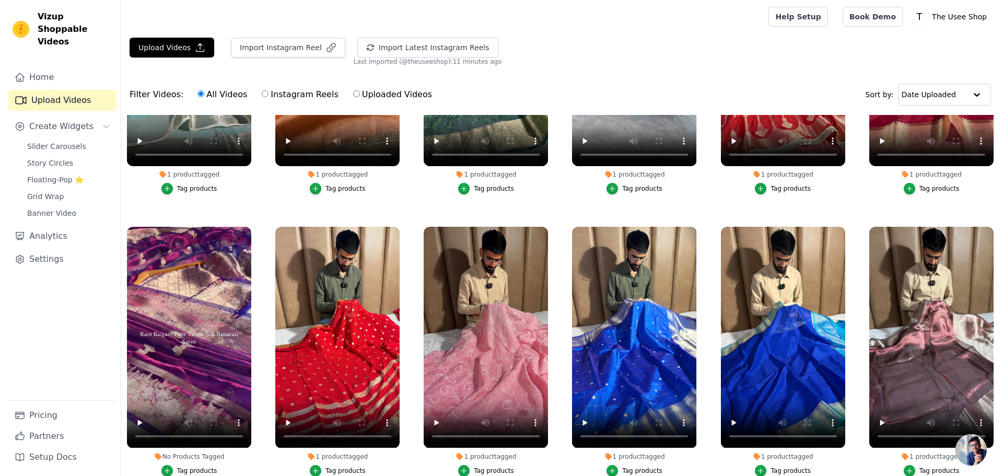
scroll to position [2978, 0]
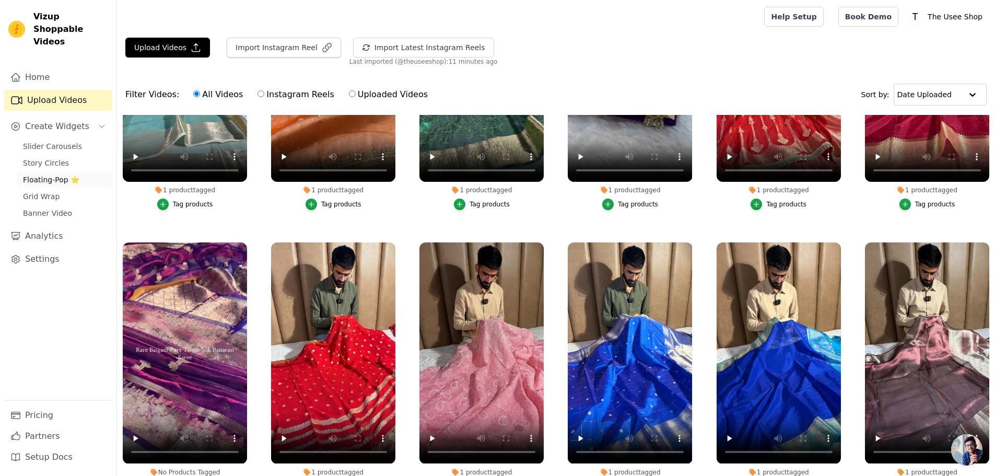
click at [50, 175] on span "Floating-Pop ⭐" at bounding box center [51, 180] width 56 height 10
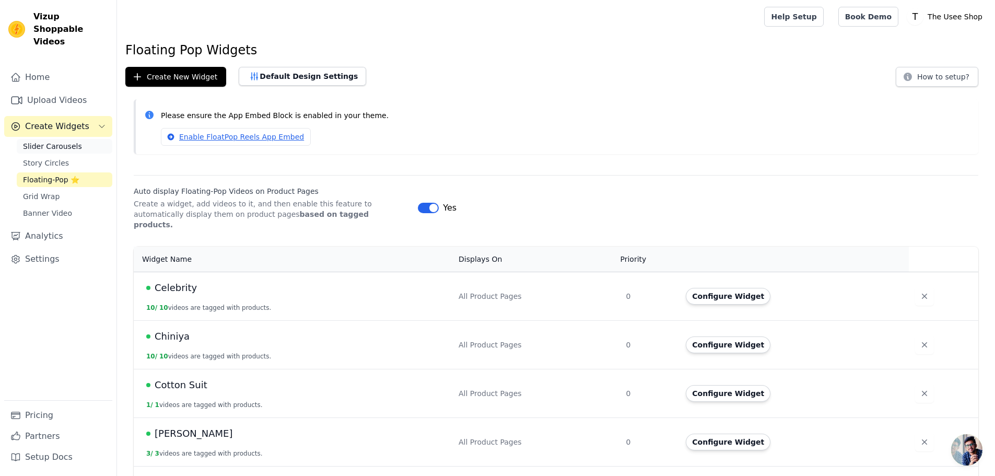
click at [73, 141] on span "Slider Carousels" at bounding box center [52, 146] width 59 height 10
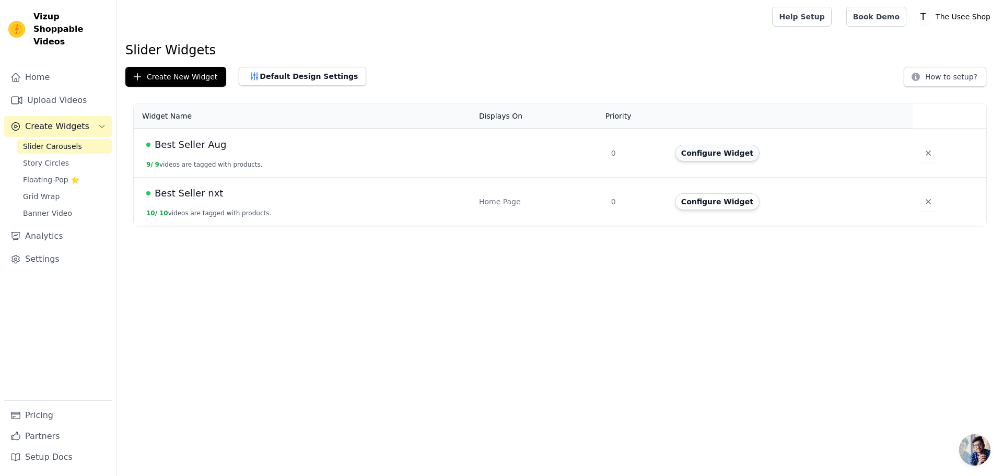
click at [695, 147] on button "Configure Widget" at bounding box center [717, 153] width 85 height 17
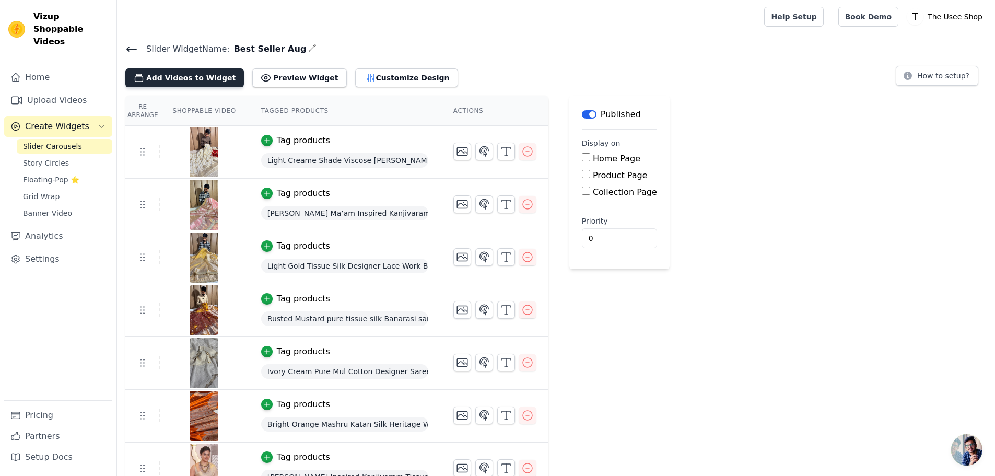
click at [187, 80] on button "Add Videos to Widget" at bounding box center [184, 77] width 119 height 19
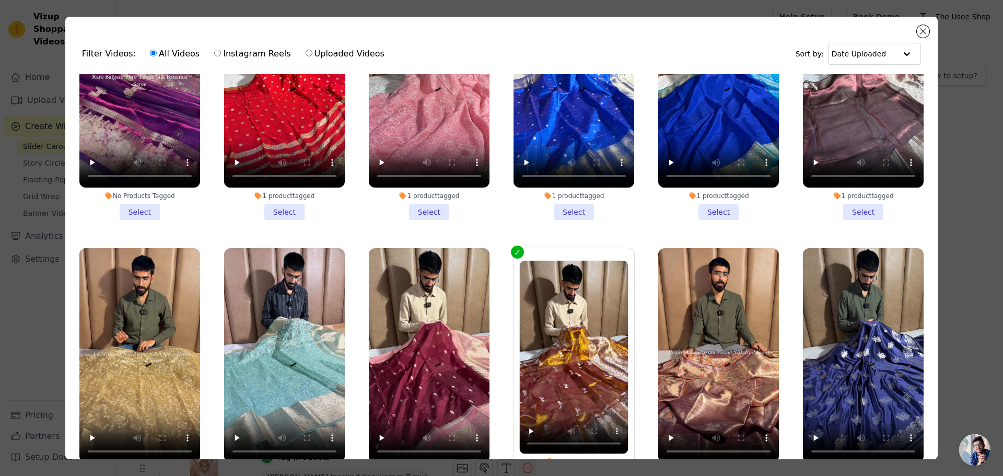
scroll to position [2978, 0]
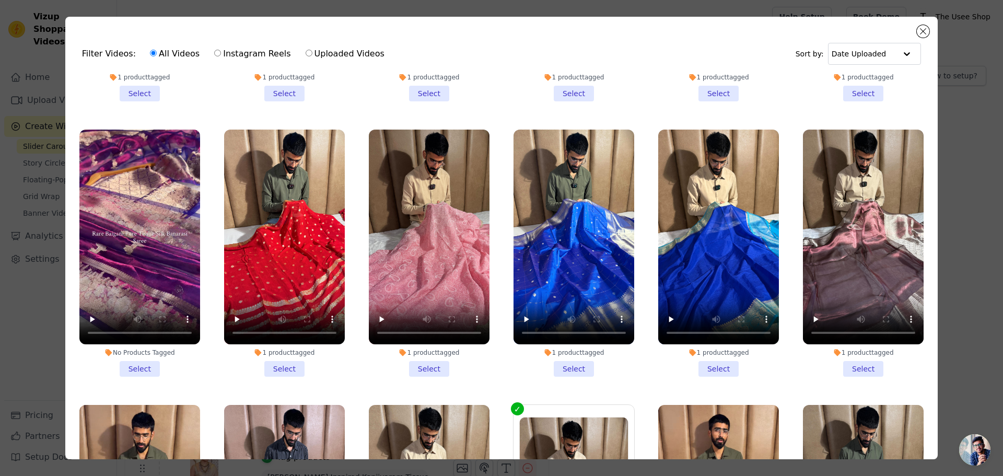
click at [136, 319] on li "No Products Tagged Select" at bounding box center [139, 253] width 121 height 247
click at [0, 0] on input "No Products Tagged Select" at bounding box center [0, 0] width 0 height 0
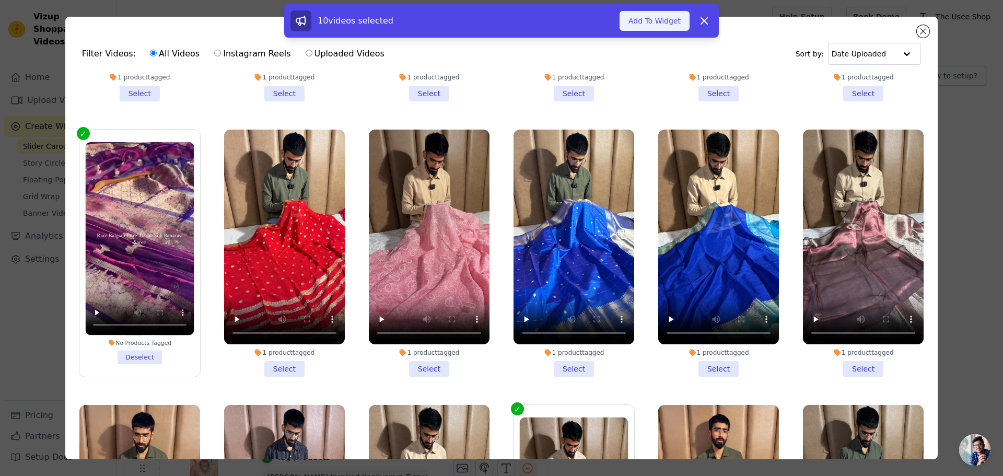
click at [655, 23] on button "Add To Widget" at bounding box center [655, 21] width 70 height 20
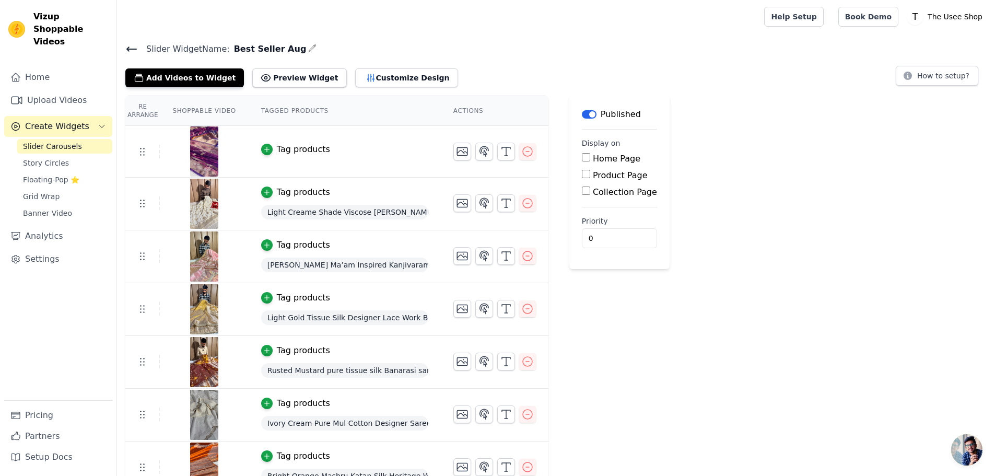
click at [282, 158] on td "Tag products" at bounding box center [345, 152] width 192 height 52
click at [282, 155] on div "Tag products" at bounding box center [303, 149] width 53 height 13
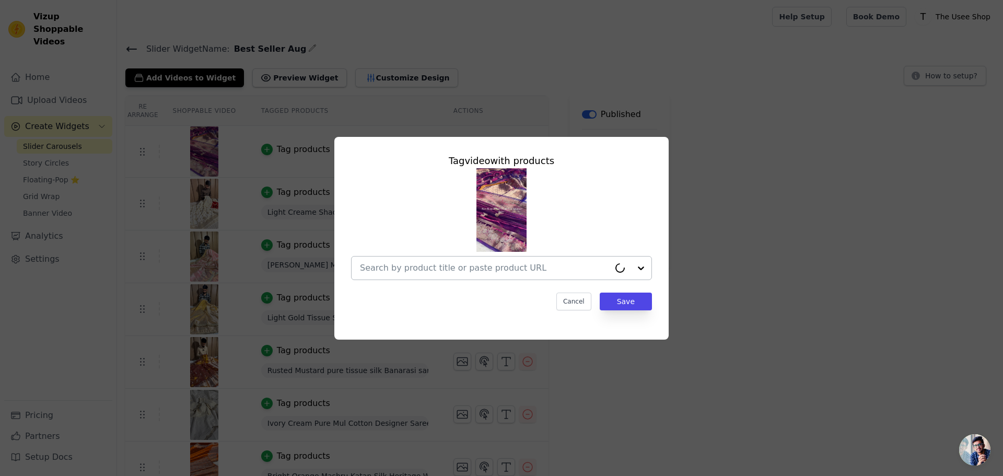
click at [446, 271] on input "text" at bounding box center [485, 268] width 250 height 13
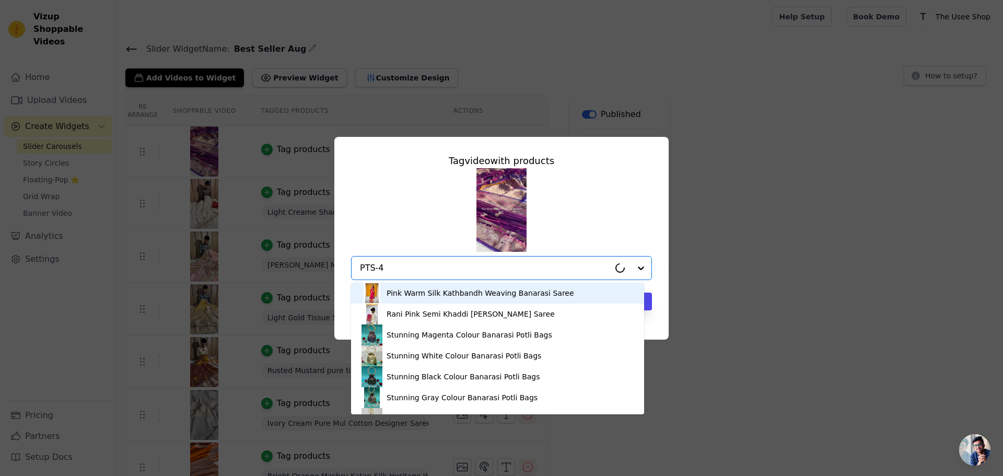
type input "PTS-48"
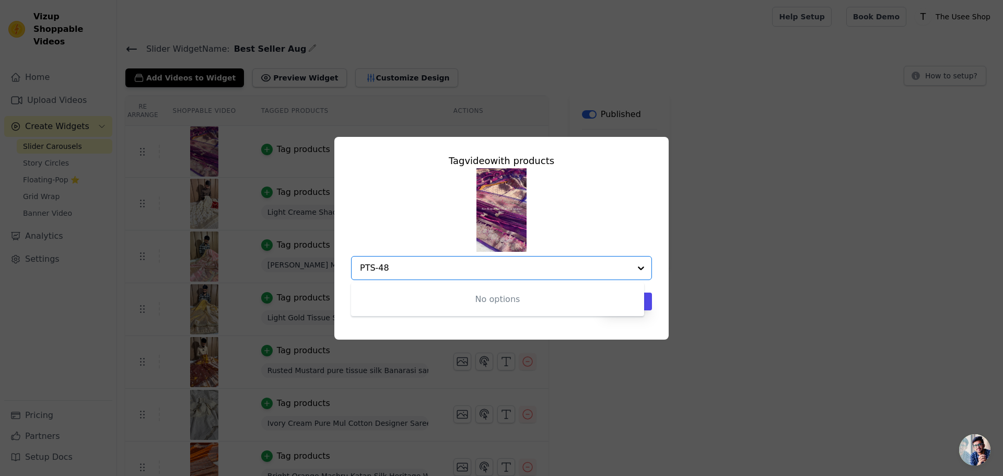
click at [445, 273] on input "PTS-48" at bounding box center [495, 268] width 271 height 13
click at [447, 265] on input "text" at bounding box center [495, 268] width 271 height 13
paste input "https://theuseeshop.com/products/rare-baigani-pure-tissue-silk-banarasi-saree?_…"
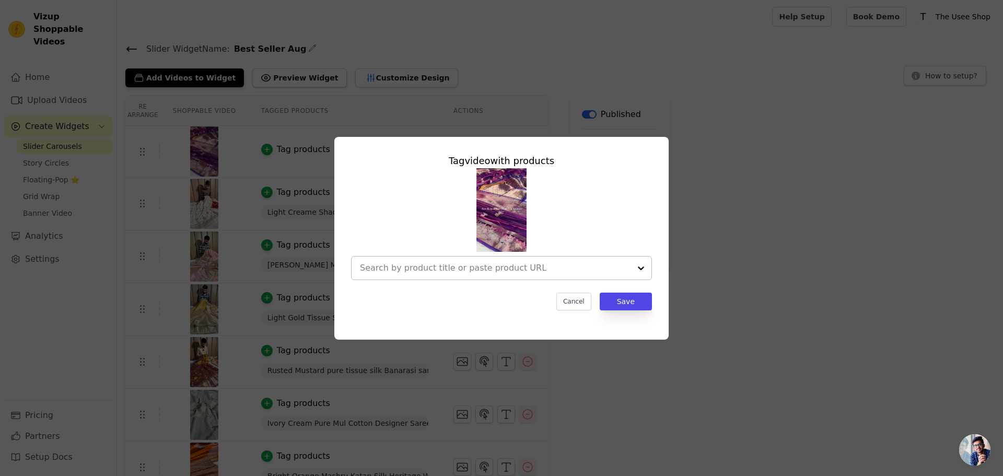
type input "https://theuseeshop.com/products/rare-baigani-pure-tissue-silk-banarasi-saree?_…"
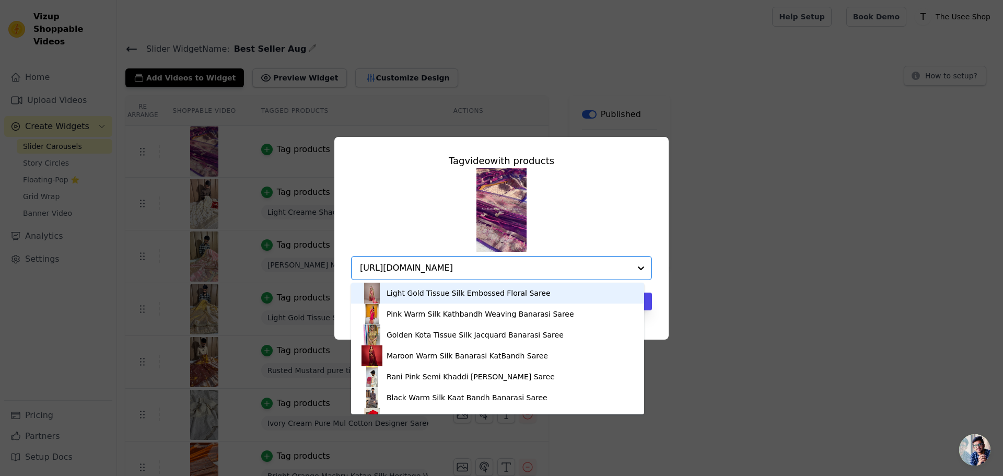
scroll to position [0, 247]
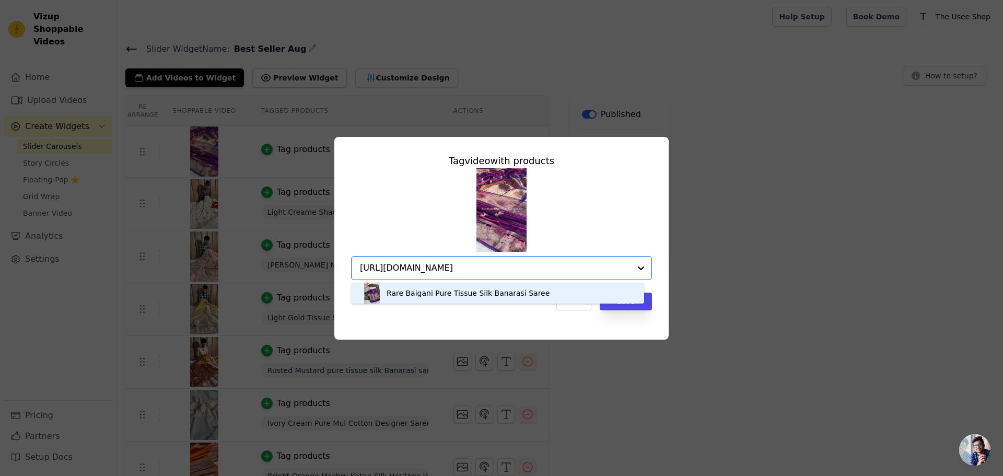
click at [496, 294] on div "Rare Baigani Pure Tissue Silk Banarasi Saree" at bounding box center [468, 293] width 163 height 10
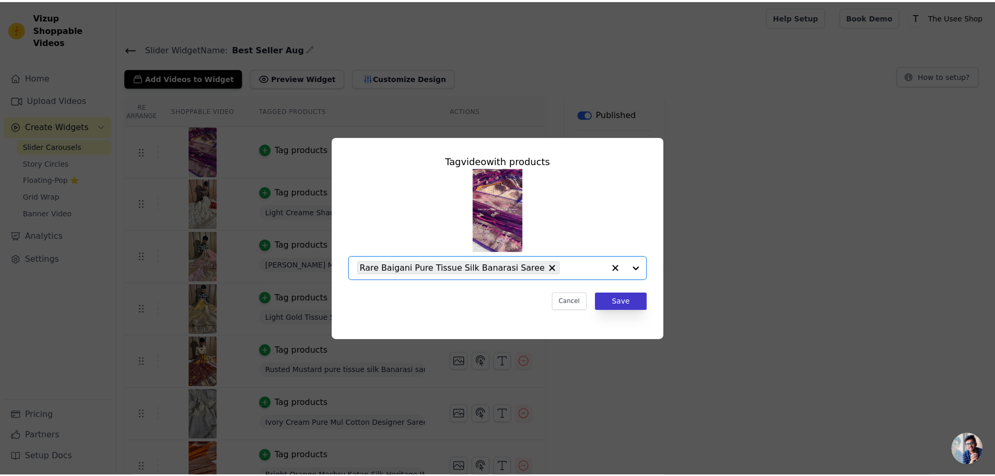
scroll to position [0, 0]
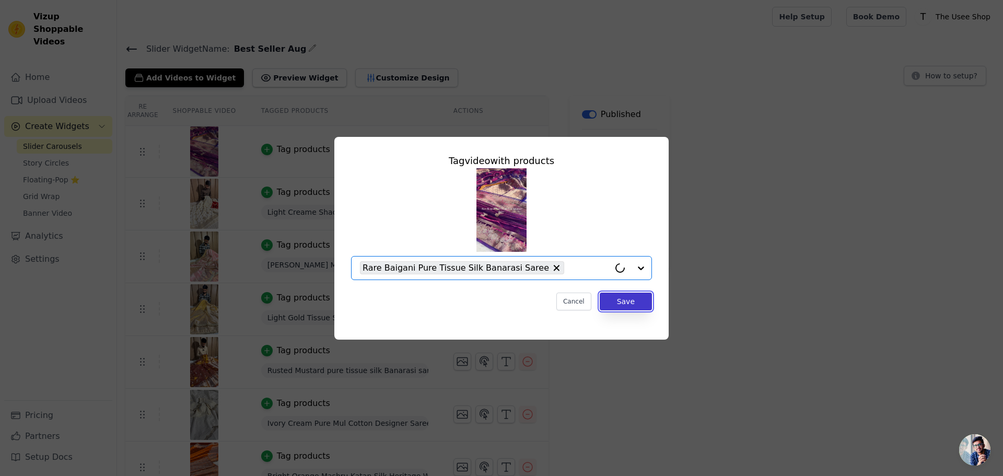
click at [642, 299] on button "Save" at bounding box center [626, 302] width 52 height 18
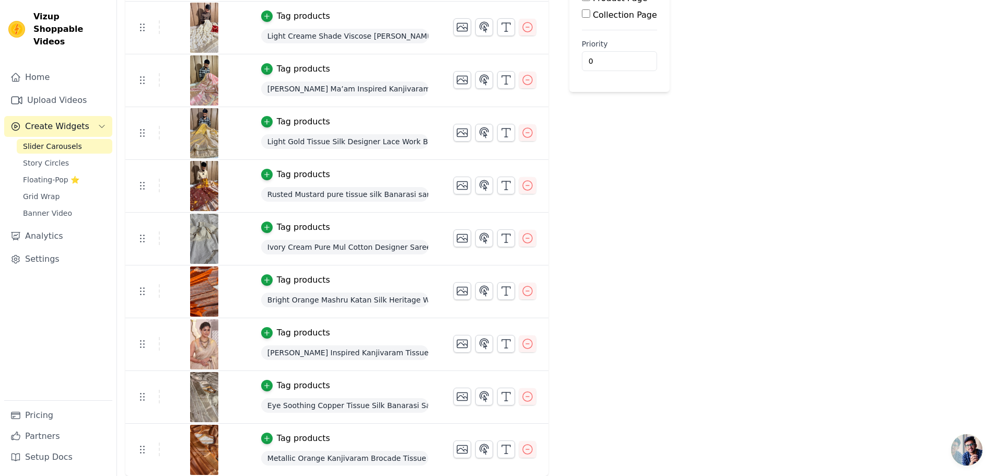
scroll to position [20, 0]
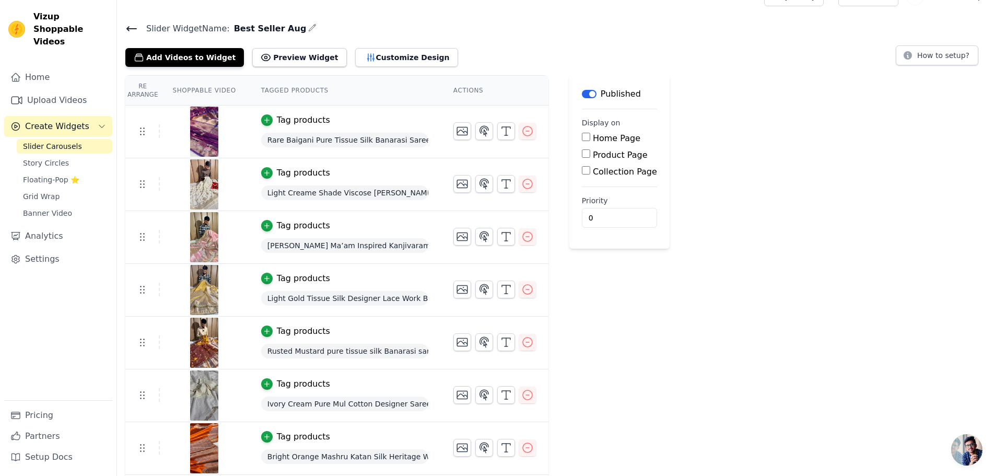
click at [593, 138] on label "Home Page" at bounding box center [617, 138] width 48 height 10
click at [590, 138] on input "Home Page" at bounding box center [586, 137] width 8 height 8
checkbox input "true"
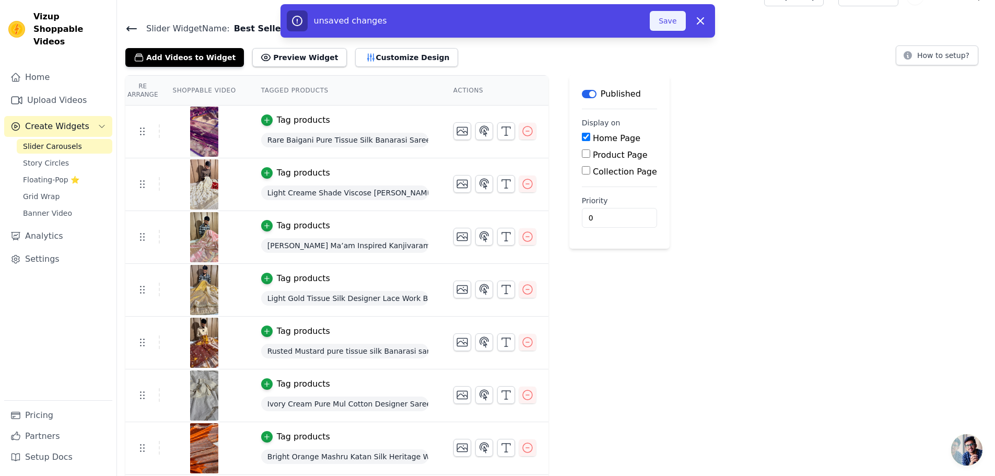
click at [666, 17] on button "Save" at bounding box center [668, 21] width 36 height 20
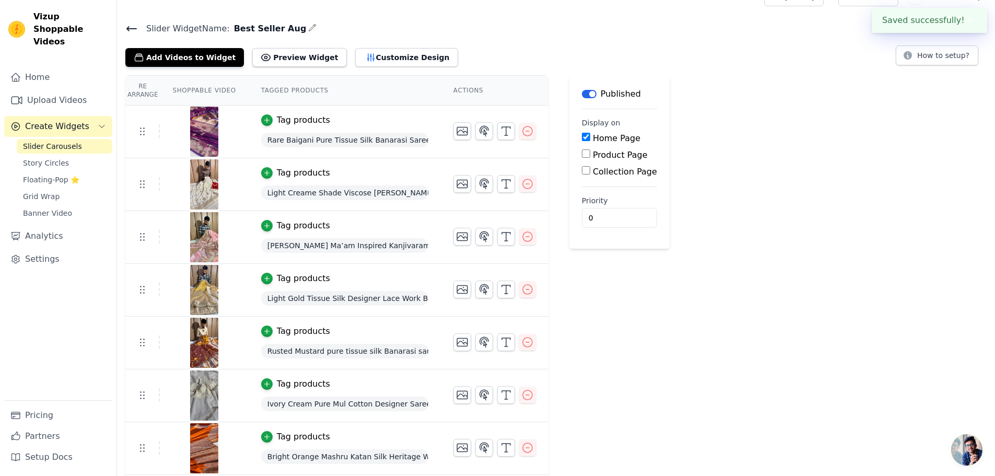
click at [126, 32] on icon at bounding box center [131, 28] width 13 height 13
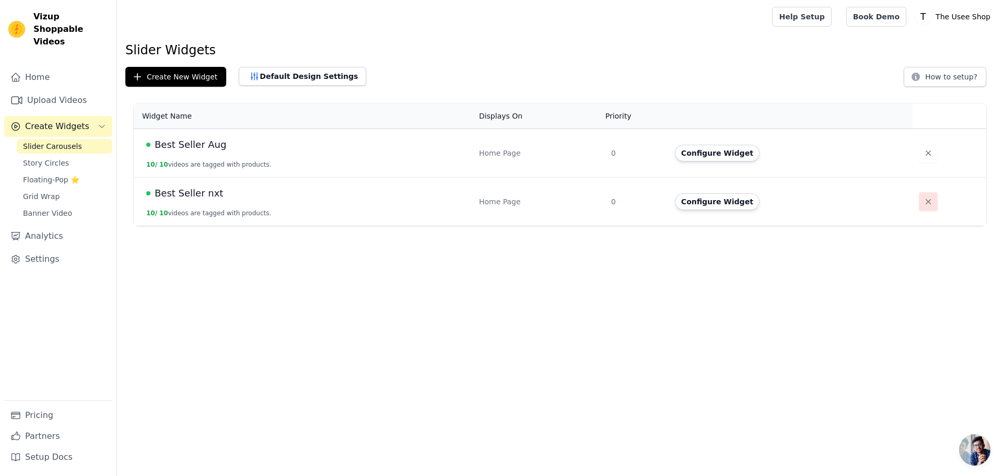
click at [927, 201] on button "button" at bounding box center [928, 201] width 19 height 19
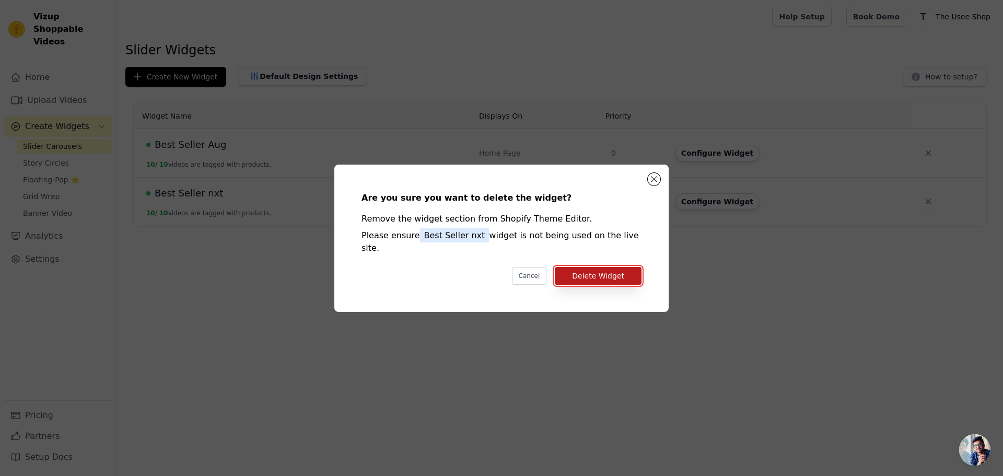
click at [600, 268] on button "Delete Widget" at bounding box center [598, 276] width 87 height 18
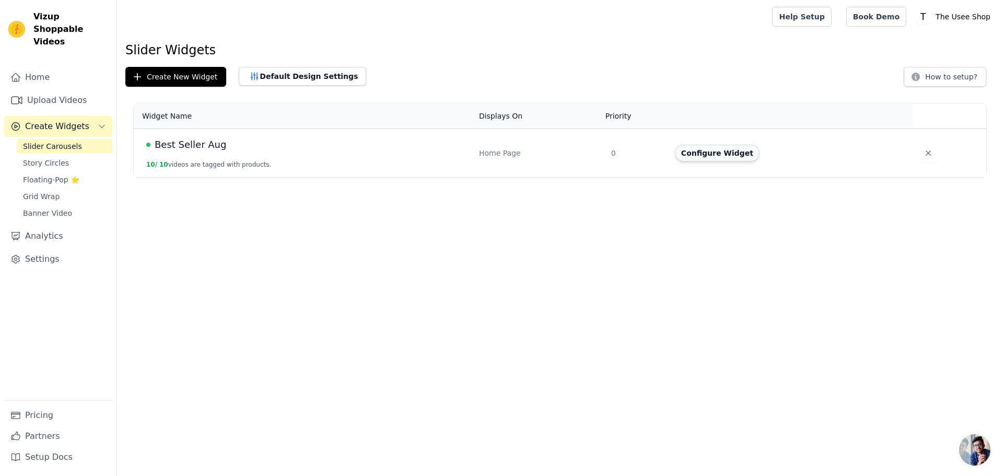
click at [723, 152] on button "Configure Widget" at bounding box center [717, 153] width 85 height 17
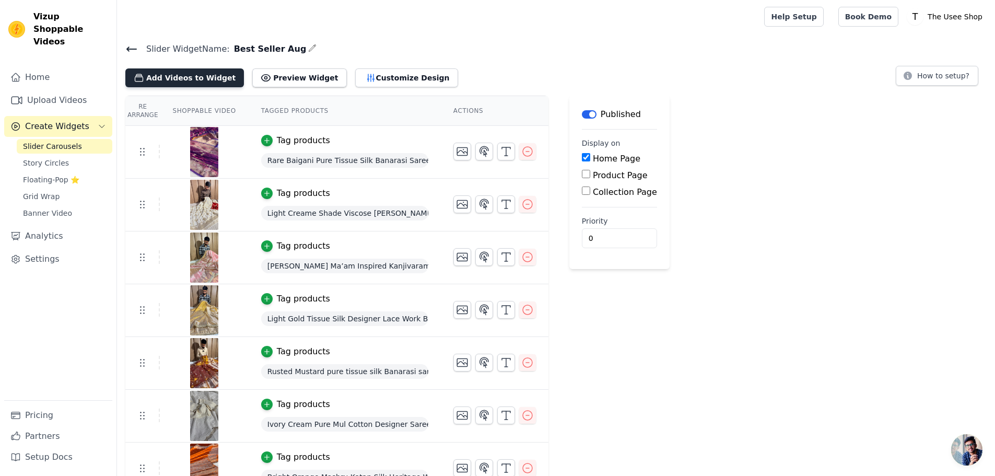
click at [214, 82] on button "Add Videos to Widget" at bounding box center [184, 77] width 119 height 19
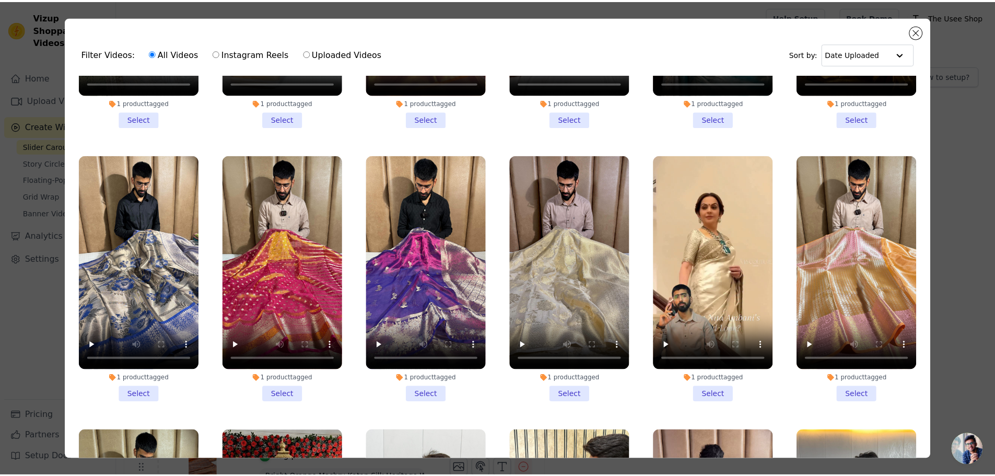
scroll to position [6575, 0]
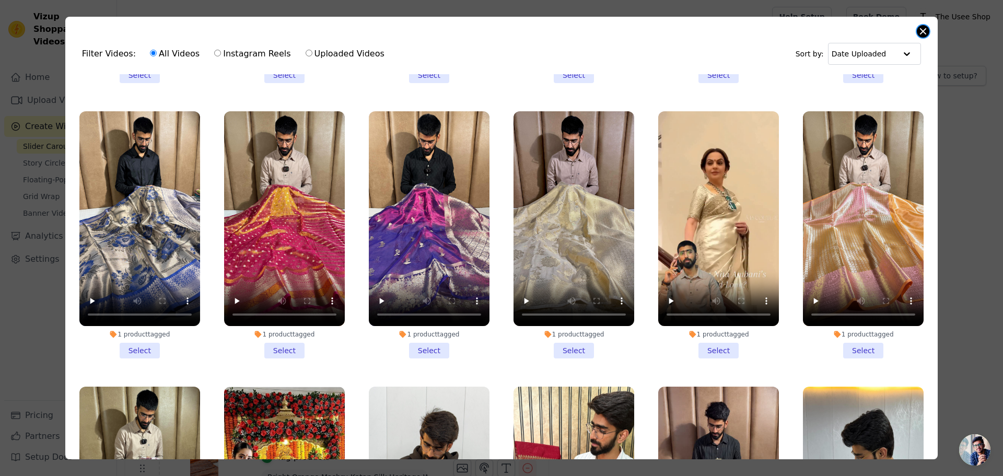
click at [927, 26] on button "Close modal" at bounding box center [923, 31] width 13 height 13
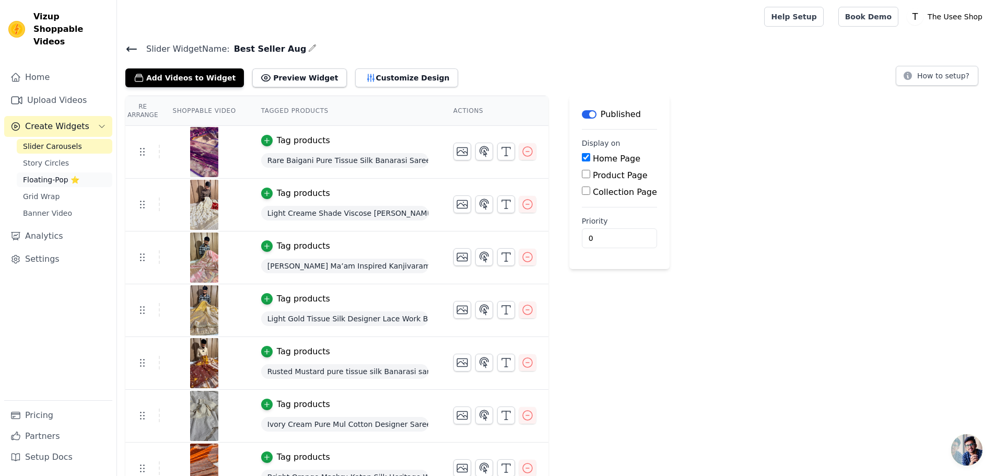
click at [70, 175] on span "Floating-Pop ⭐" at bounding box center [51, 180] width 56 height 10
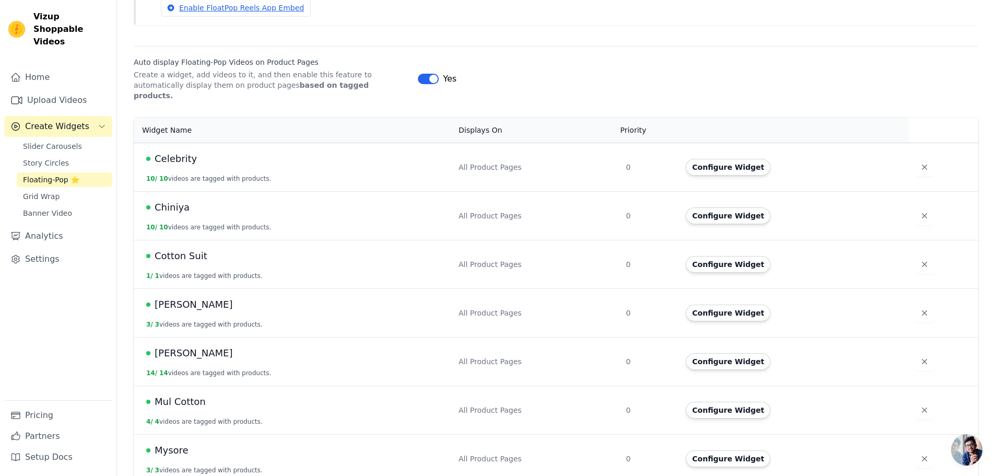
scroll to position [157, 0]
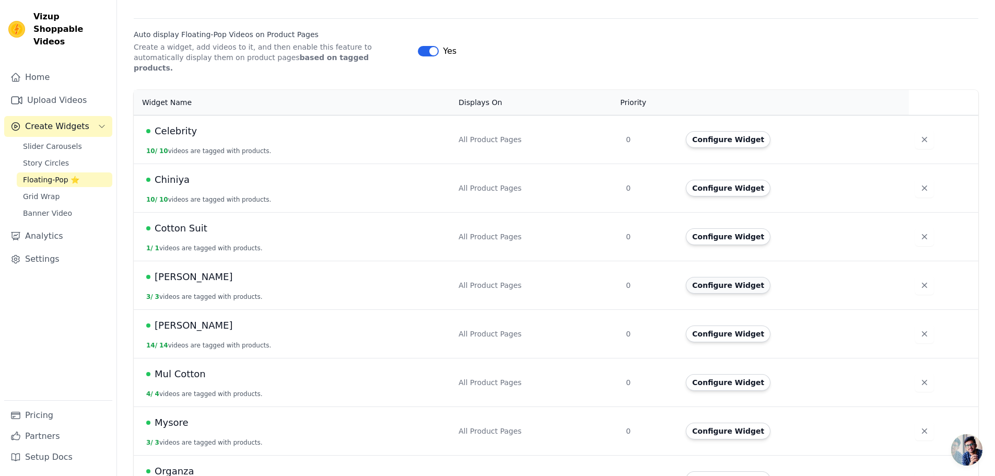
click at [732, 281] on button "Configure Widget" at bounding box center [728, 285] width 85 height 17
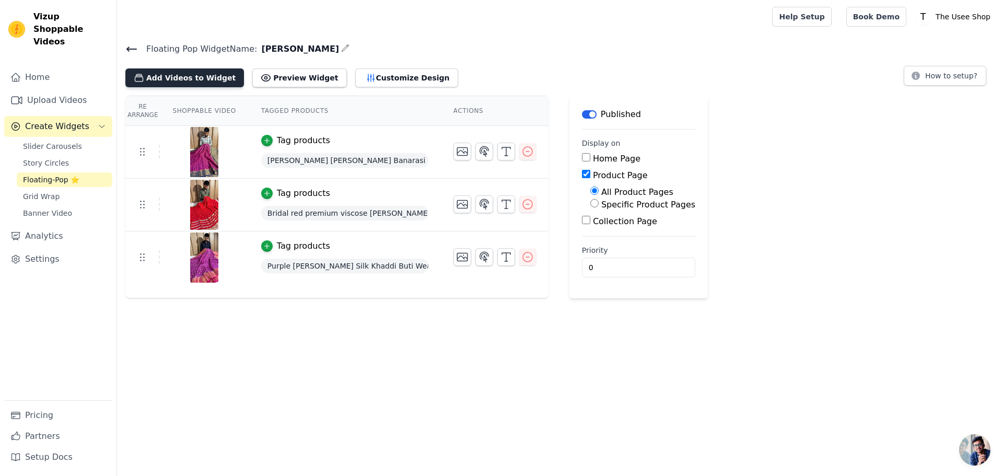
click at [199, 85] on button "Add Videos to Widget" at bounding box center [184, 77] width 119 height 19
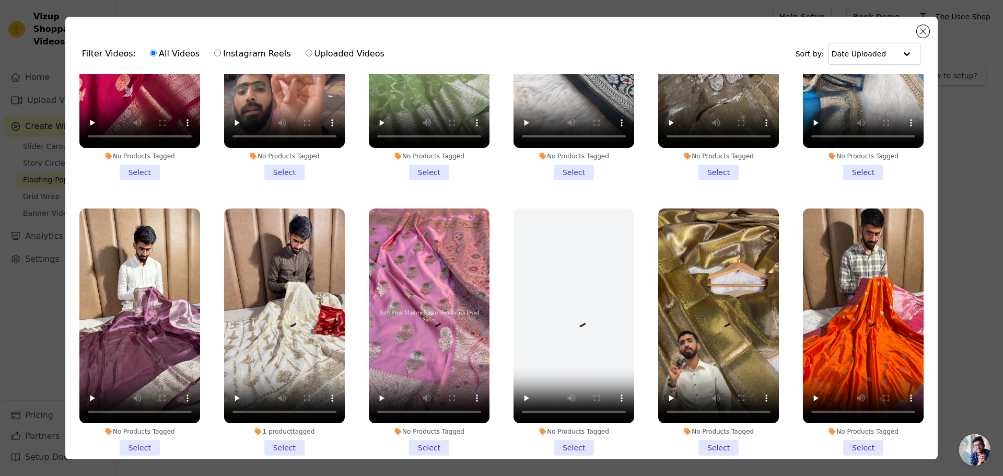
scroll to position [1411, 0]
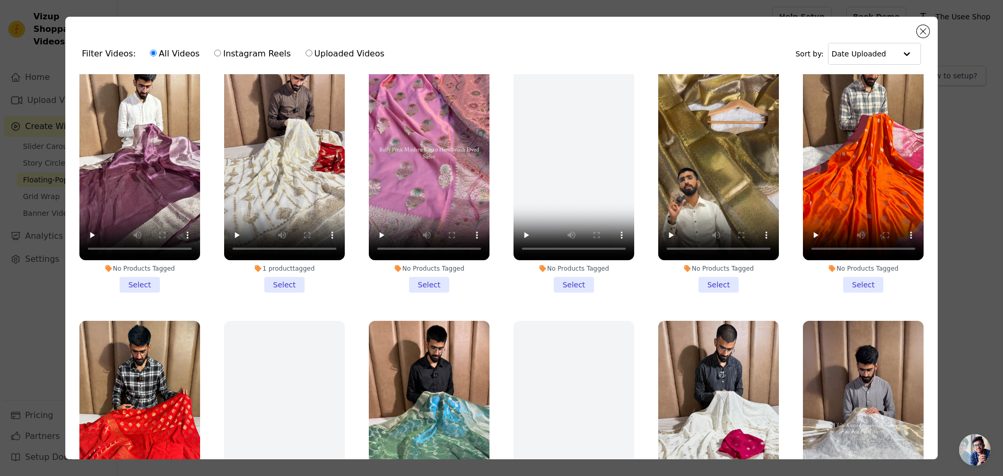
click at [270, 258] on li "1 product tagged Select" at bounding box center [284, 168] width 121 height 247
click at [0, 0] on input "1 product tagged Select" at bounding box center [0, 0] width 0 height 0
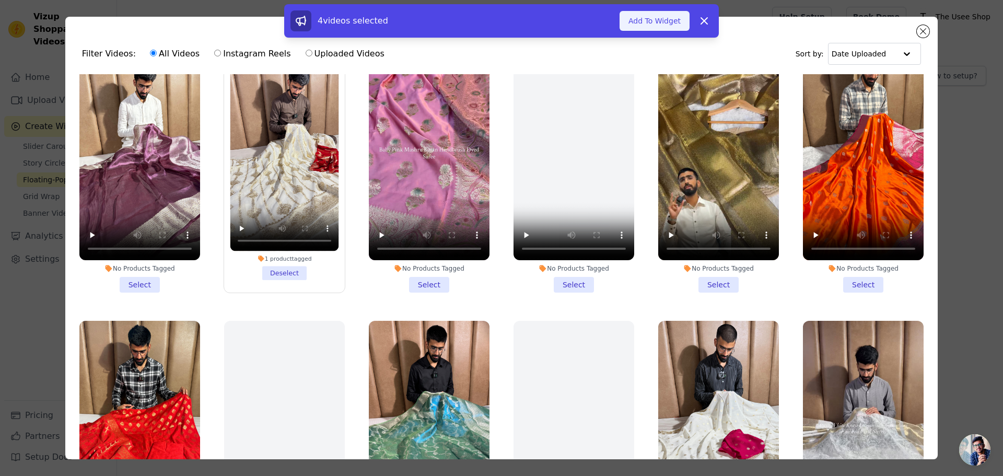
click at [655, 25] on button "Add To Widget" at bounding box center [655, 21] width 70 height 20
